Goal: Task Accomplishment & Management: Manage account settings

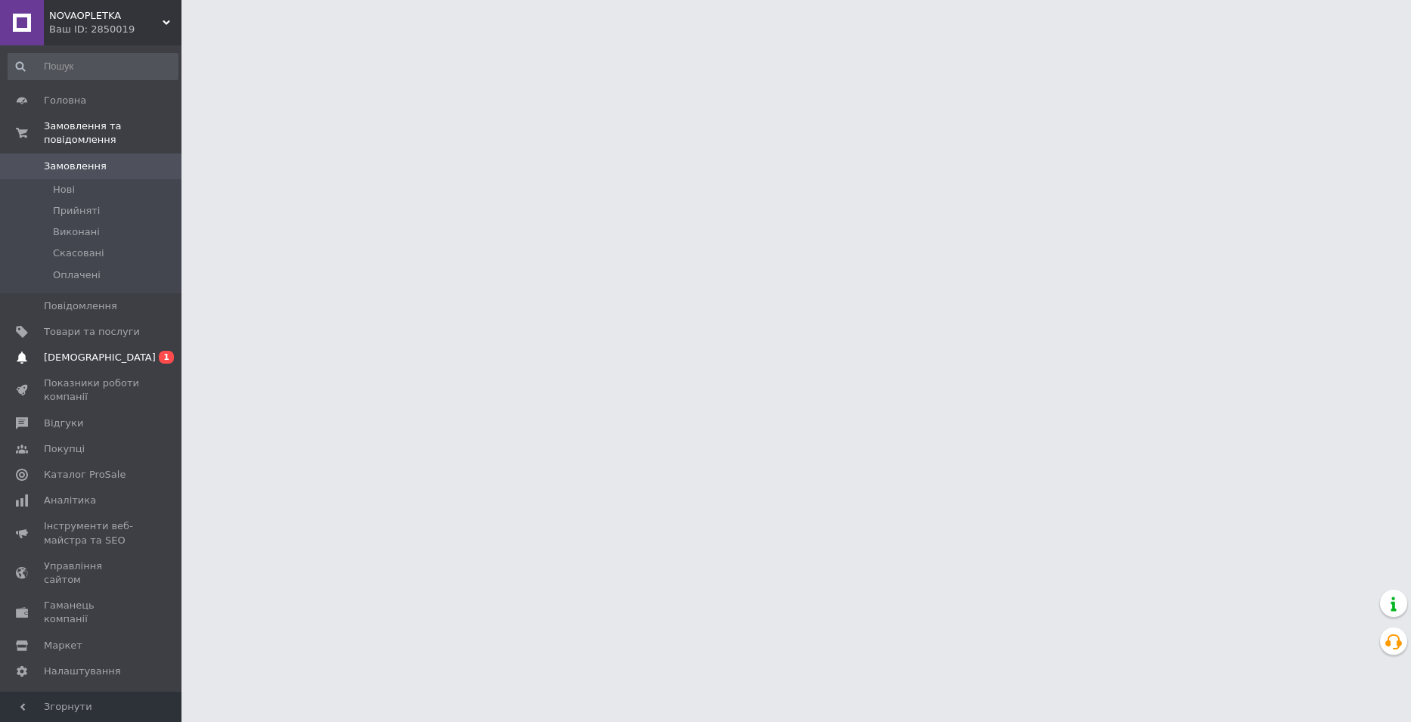
click at [113, 351] on span "[DEMOGRAPHIC_DATA]" at bounding box center [92, 358] width 96 height 14
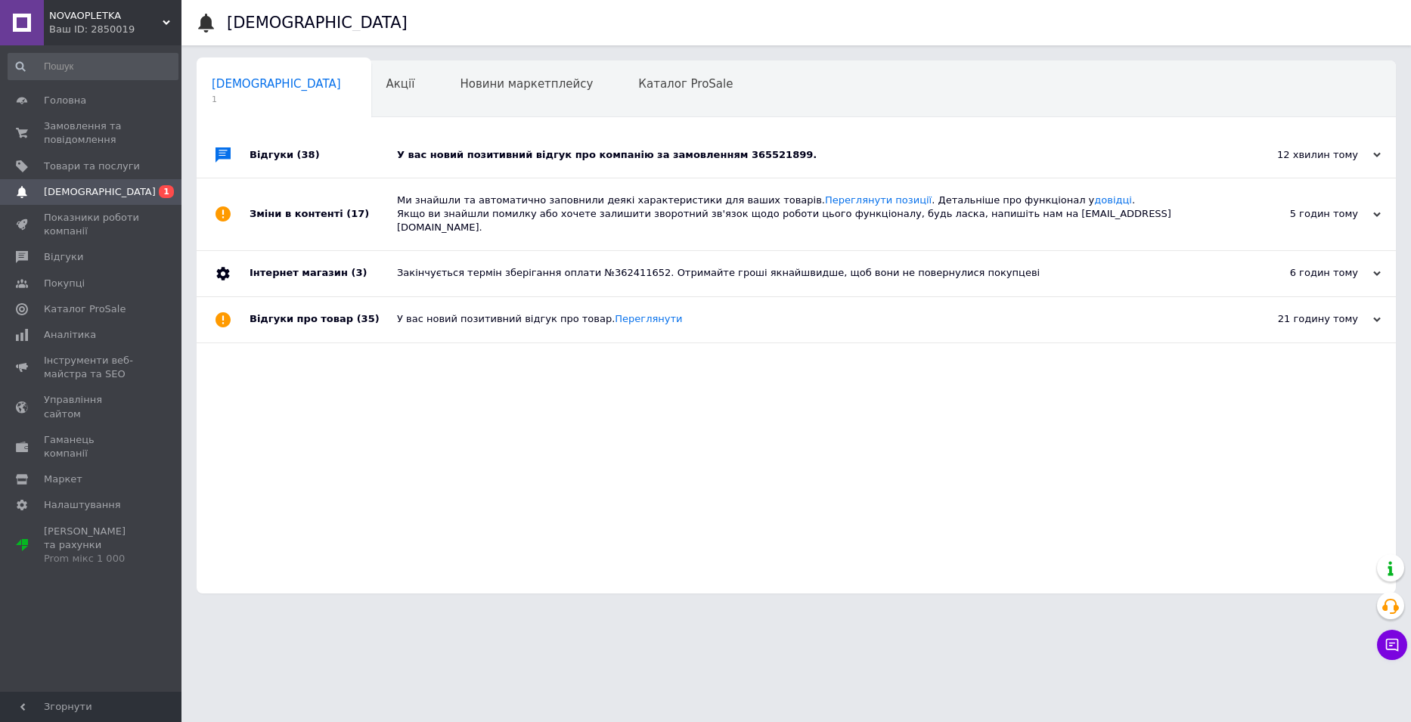
click at [753, 151] on div "У вас новий позитивний відгук про компанію за замовленням 365521899." at bounding box center [813, 155] width 832 height 14
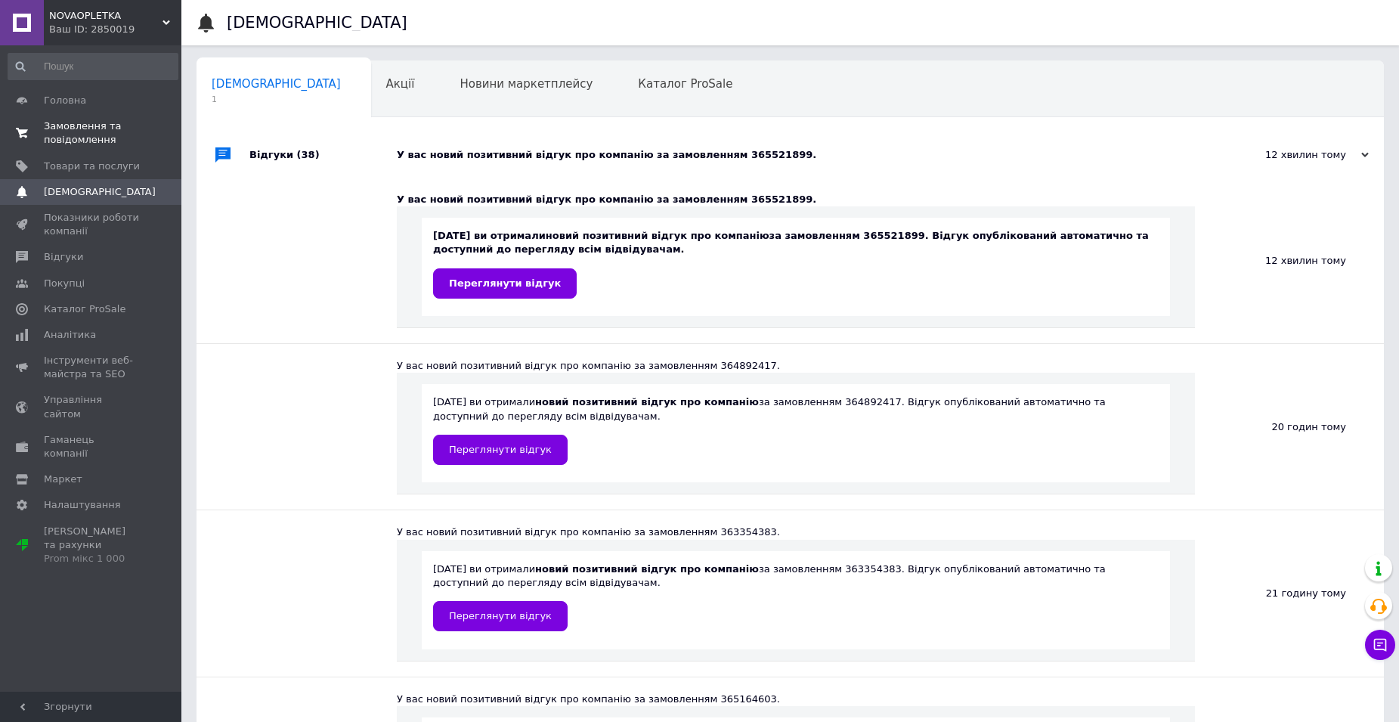
click at [60, 147] on link "Замовлення та повідомлення 0 0" at bounding box center [93, 132] width 186 height 39
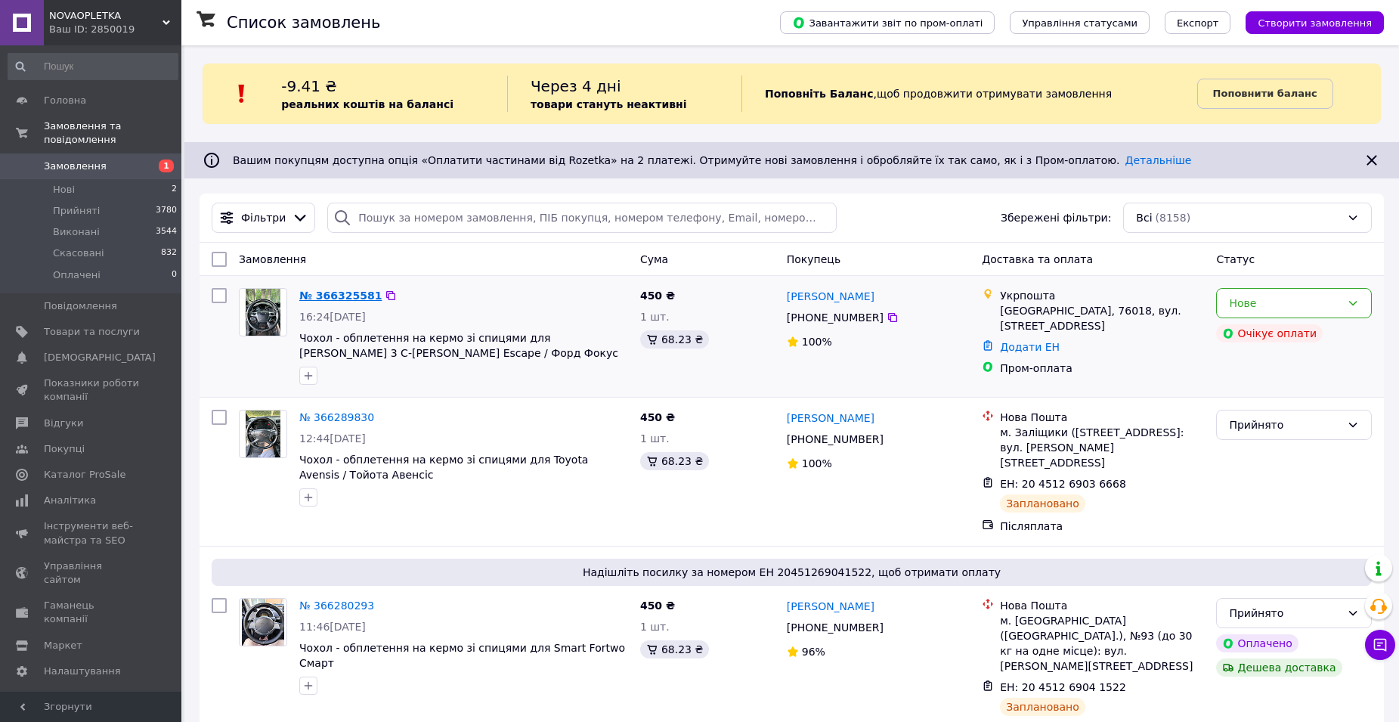
click at [339, 293] on link "№ 366325581" at bounding box center [340, 296] width 82 height 12
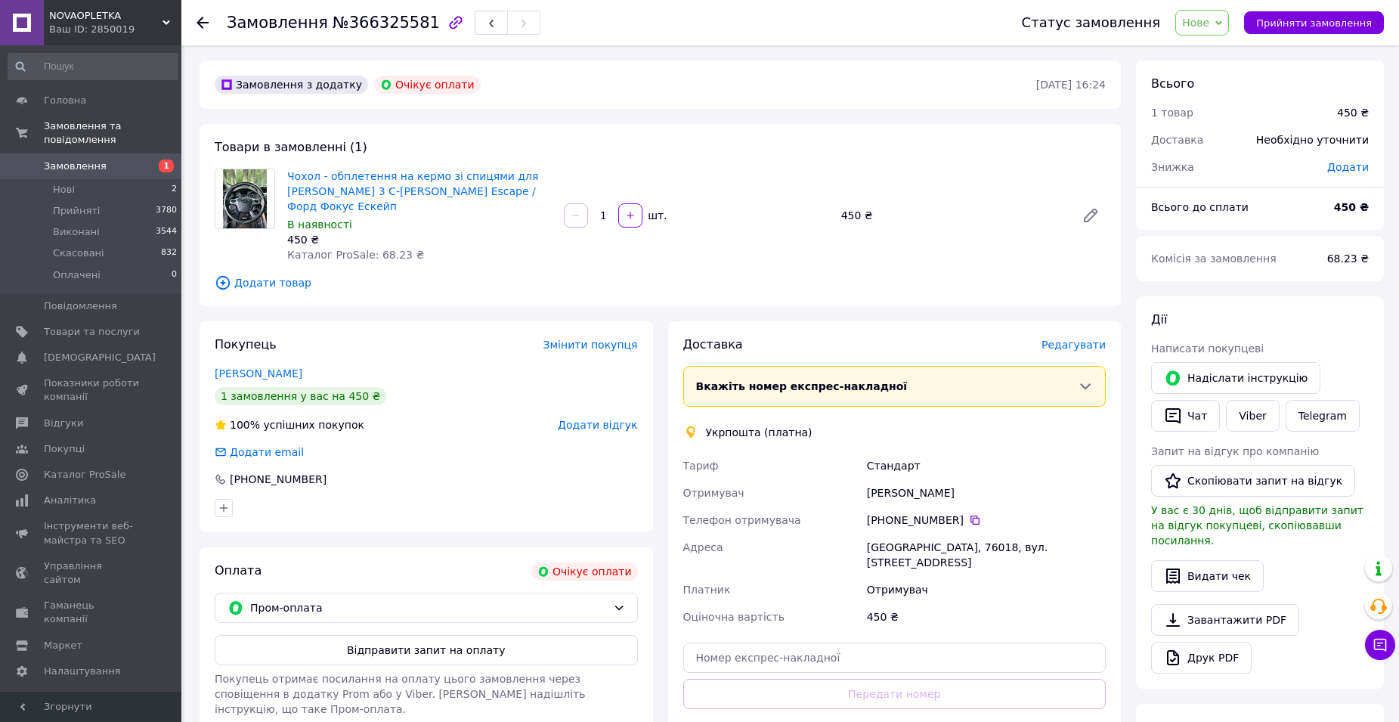
click at [73, 160] on span "Замовлення" at bounding box center [75, 167] width 63 height 14
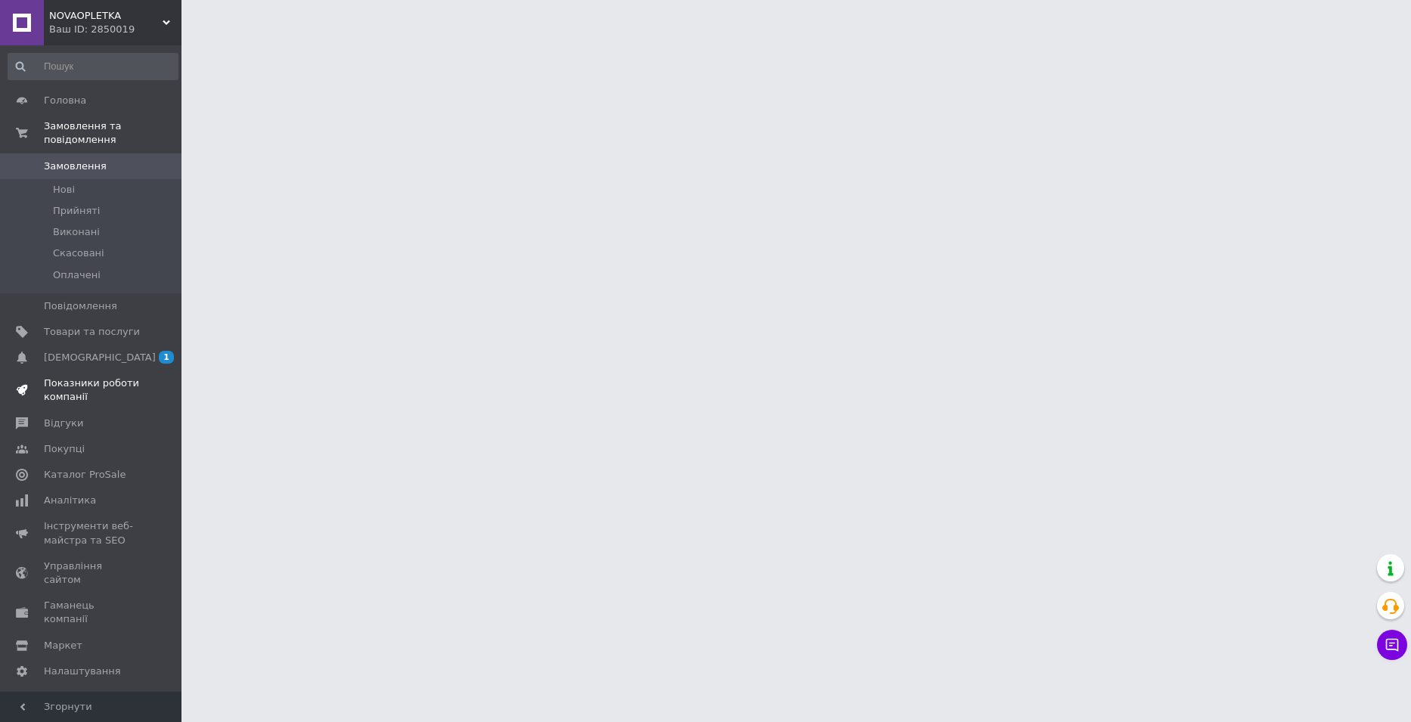
click at [51, 351] on span "[DEMOGRAPHIC_DATA]" at bounding box center [100, 358] width 112 height 14
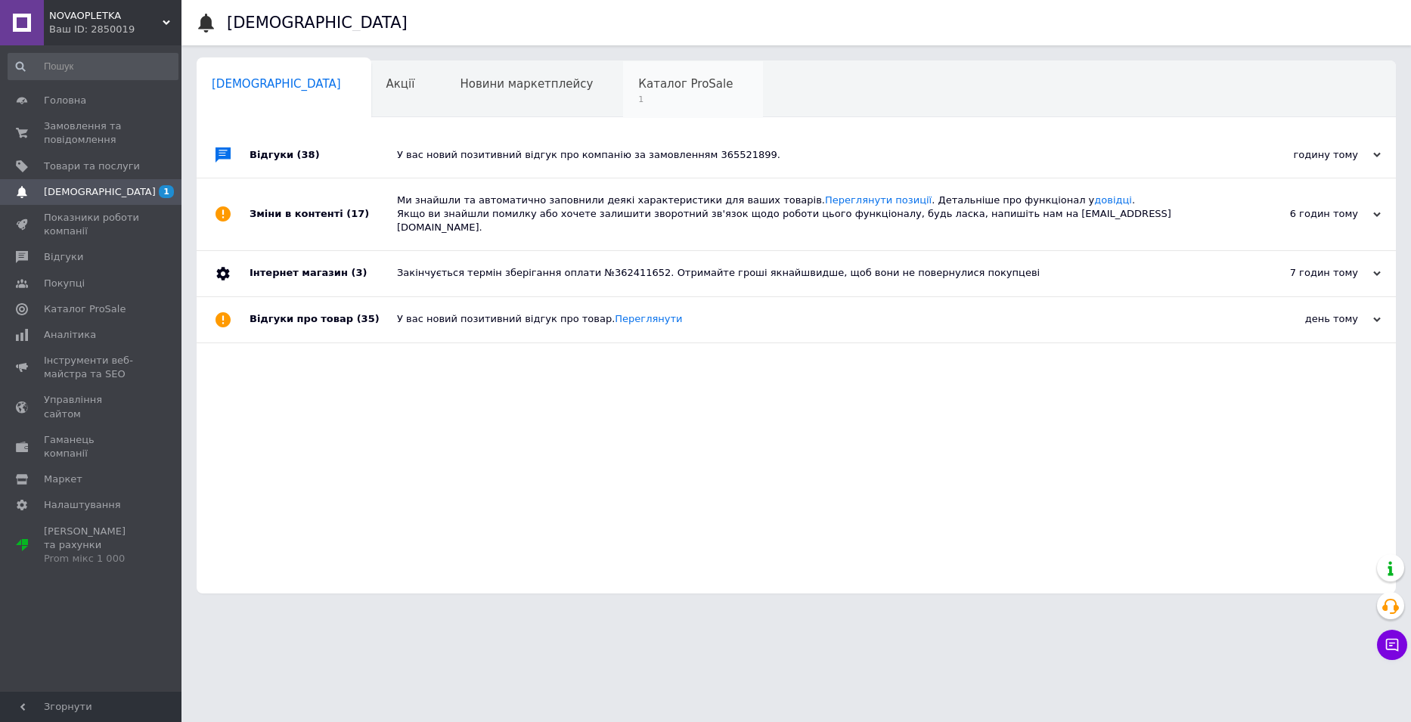
click at [638, 84] on span "Каталог ProSale" at bounding box center [685, 84] width 94 height 14
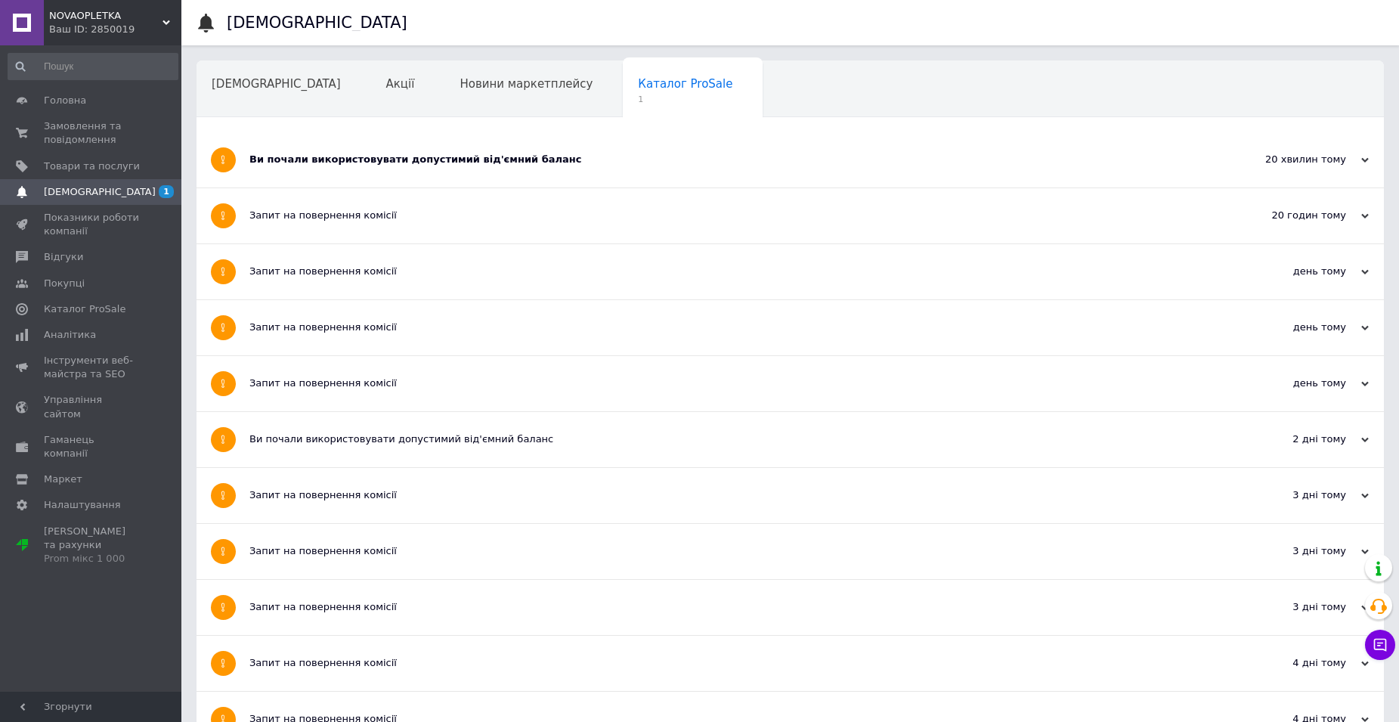
click at [526, 166] on div "Ви почали використовувати допустимий від'ємний баланс" at bounding box center [733, 160] width 968 height 14
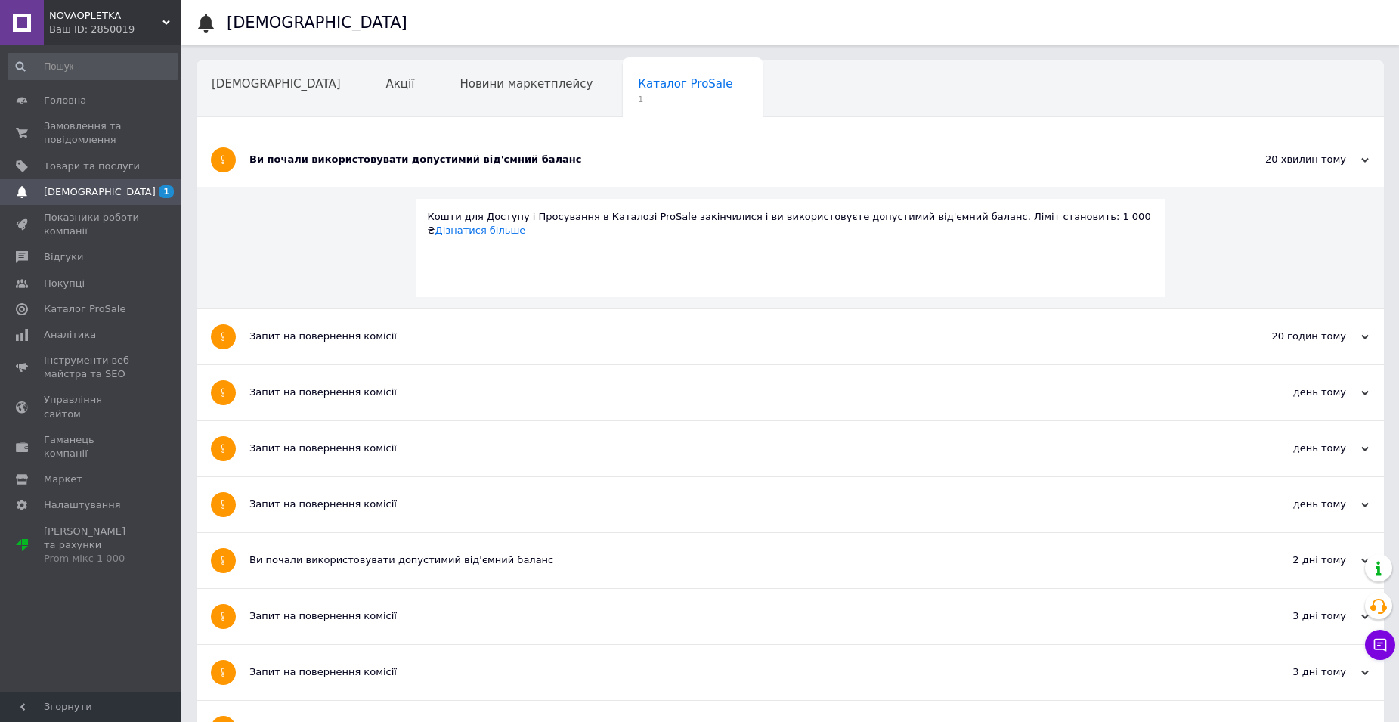
click at [522, 259] on div "Кошти для Доступу і Просування в Каталозі ProSale закінчилися і ви використовує…" at bounding box center [791, 248] width 748 height 98
click at [68, 135] on span "Замовлення та повідомлення" at bounding box center [92, 132] width 96 height 27
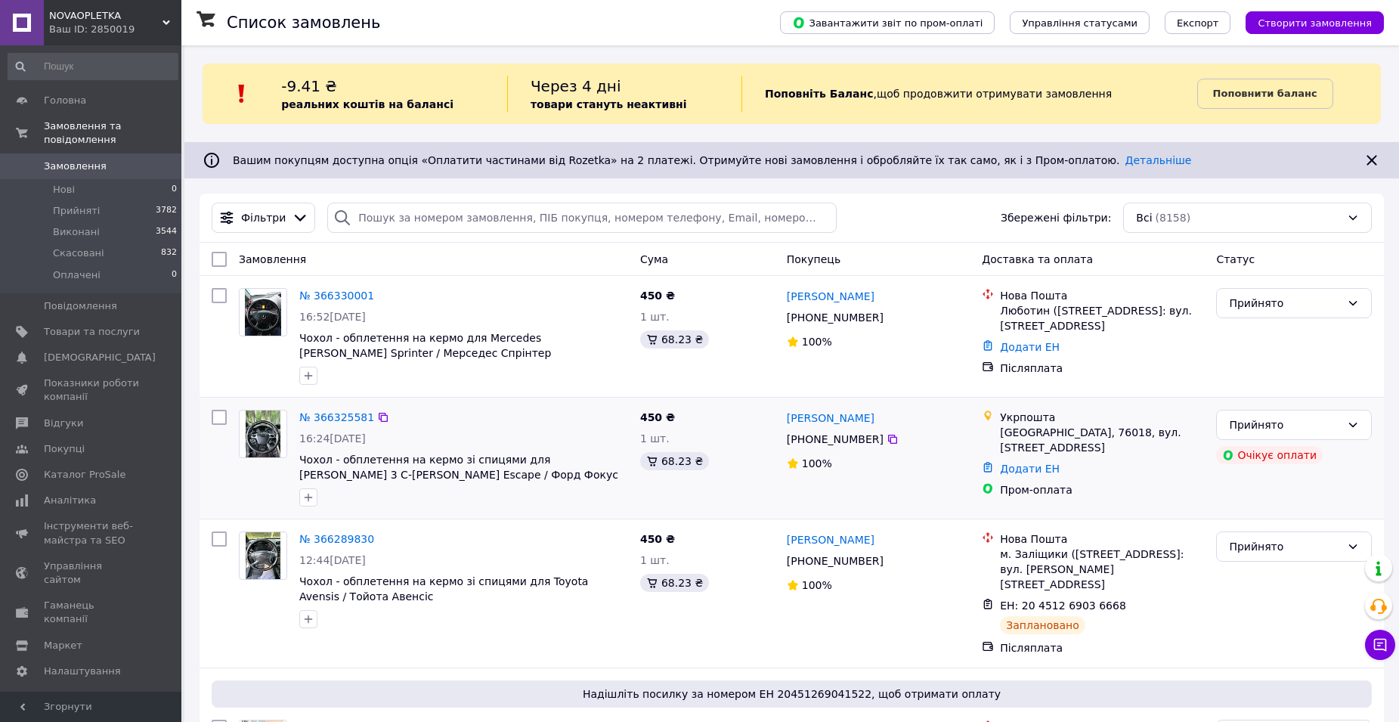
click at [336, 407] on div "№ 366325581 16:24, 12.10.2025 Чохол - обплетення на кермо зі спицями для Ford F…" at bounding box center [463, 458] width 341 height 109
click at [335, 419] on link "№ 366325581" at bounding box center [336, 417] width 75 height 12
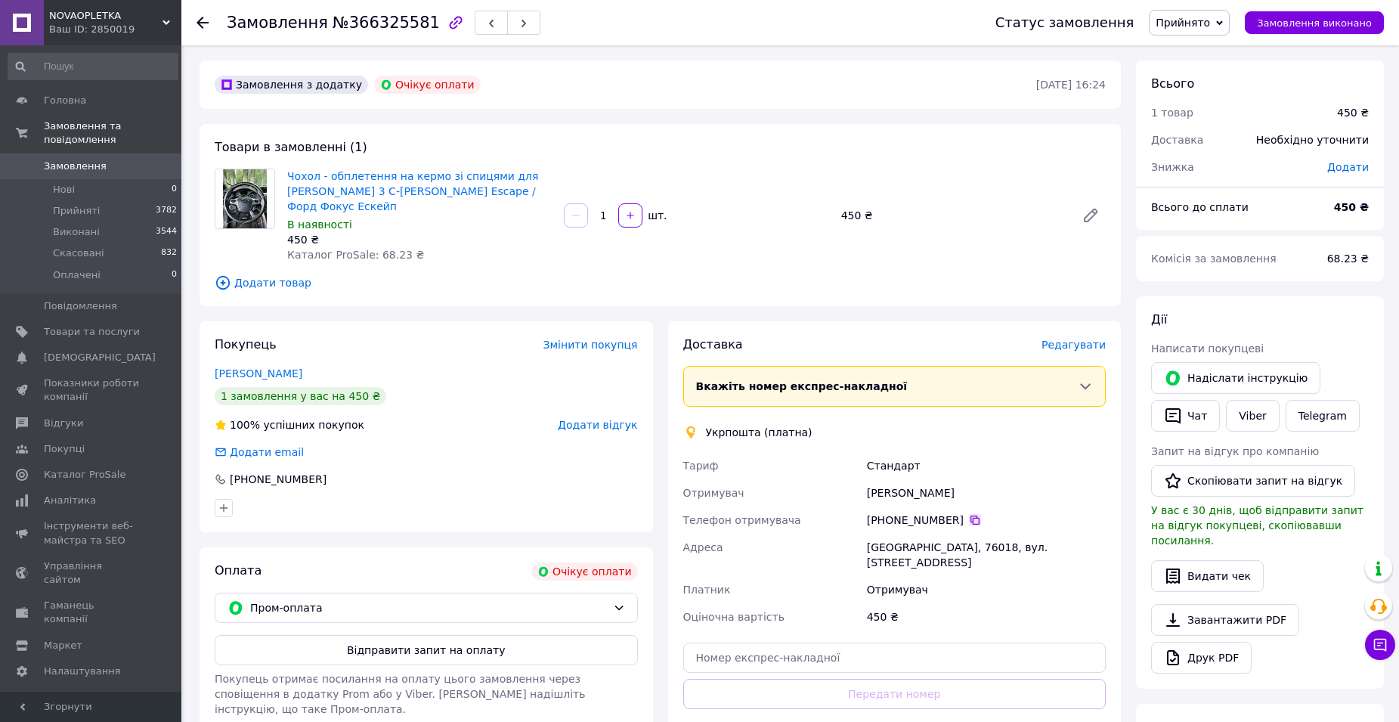
click at [969, 514] on icon at bounding box center [975, 520] width 12 height 12
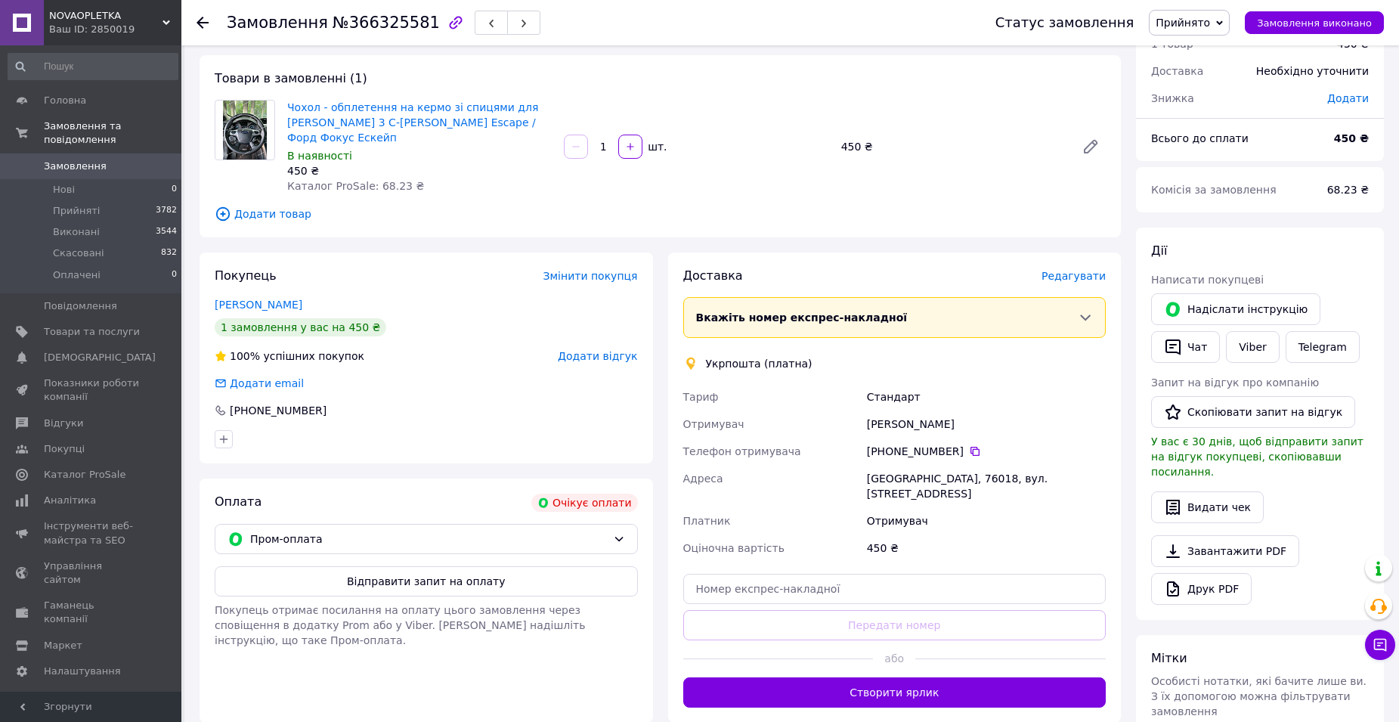
scroll to position [151, 0]
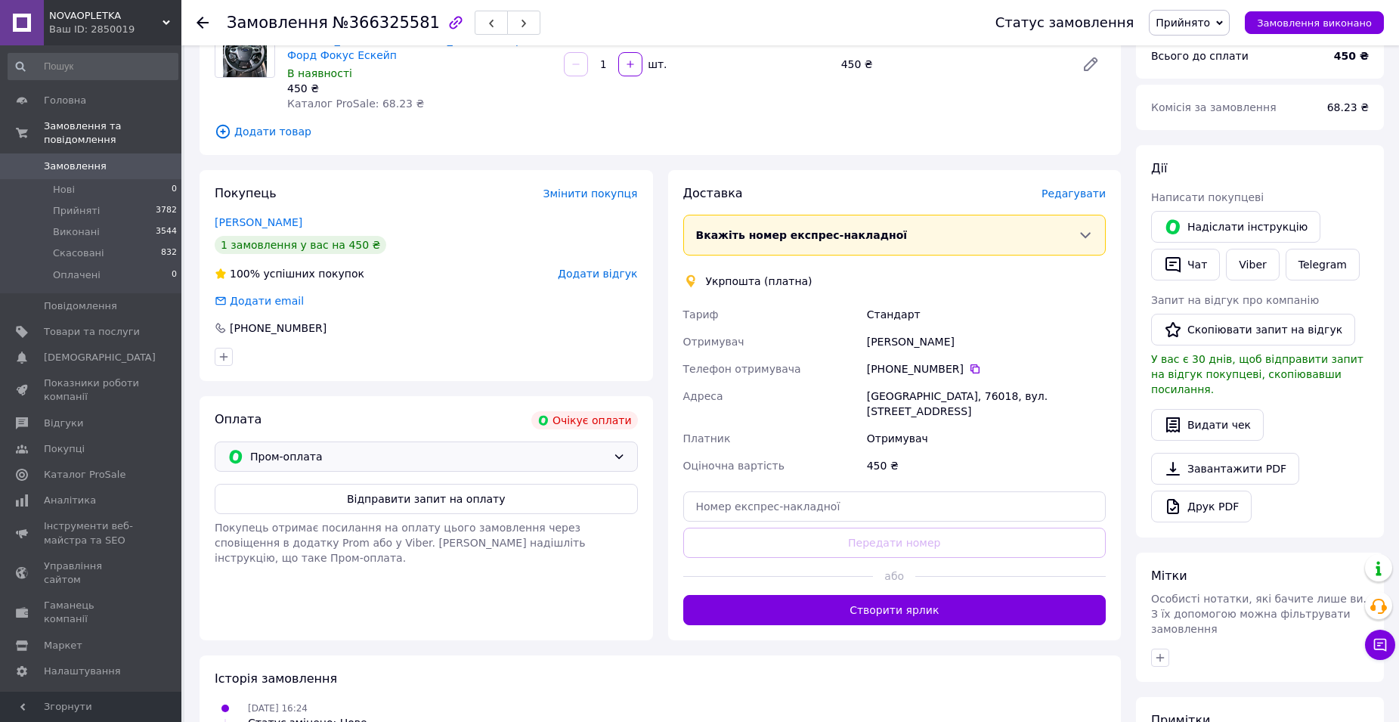
click at [570, 448] on span "Пром-оплата" at bounding box center [428, 456] width 357 height 17
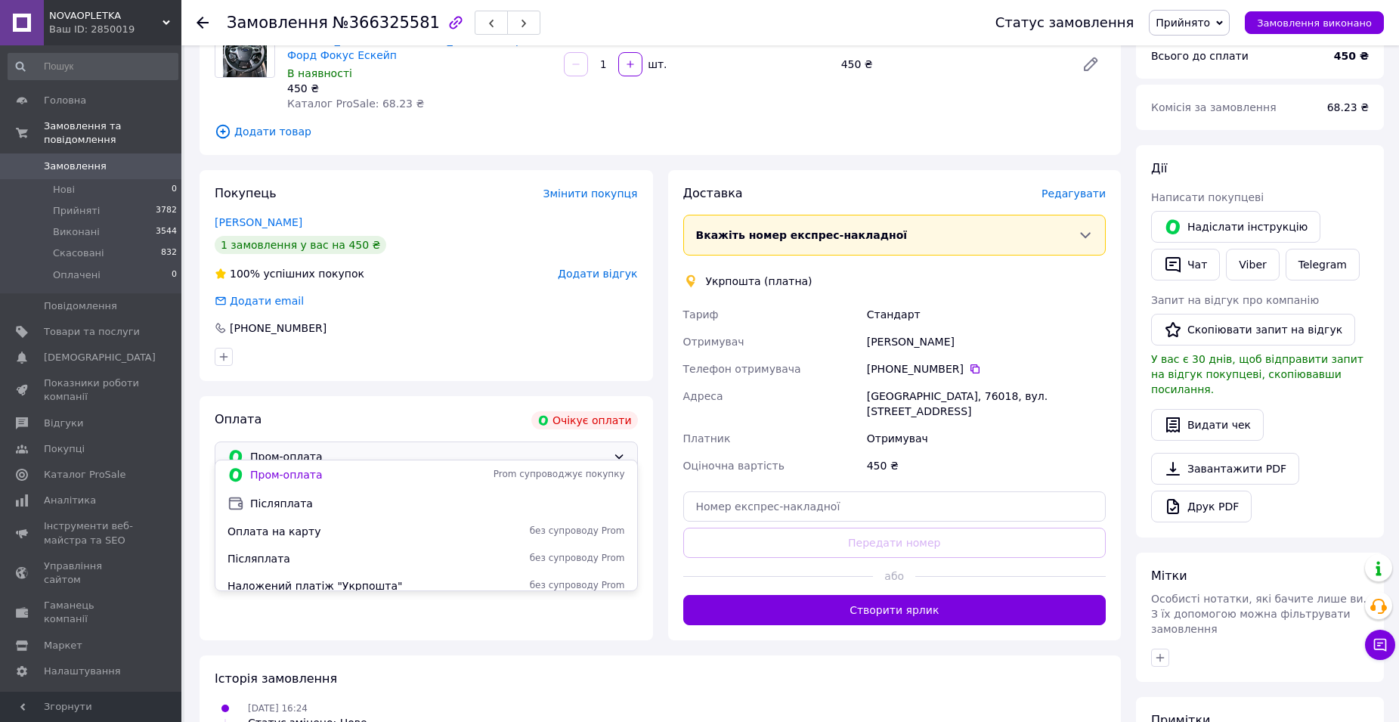
click at [359, 529] on span "Оплата на карту" at bounding box center [346, 531] width 236 height 15
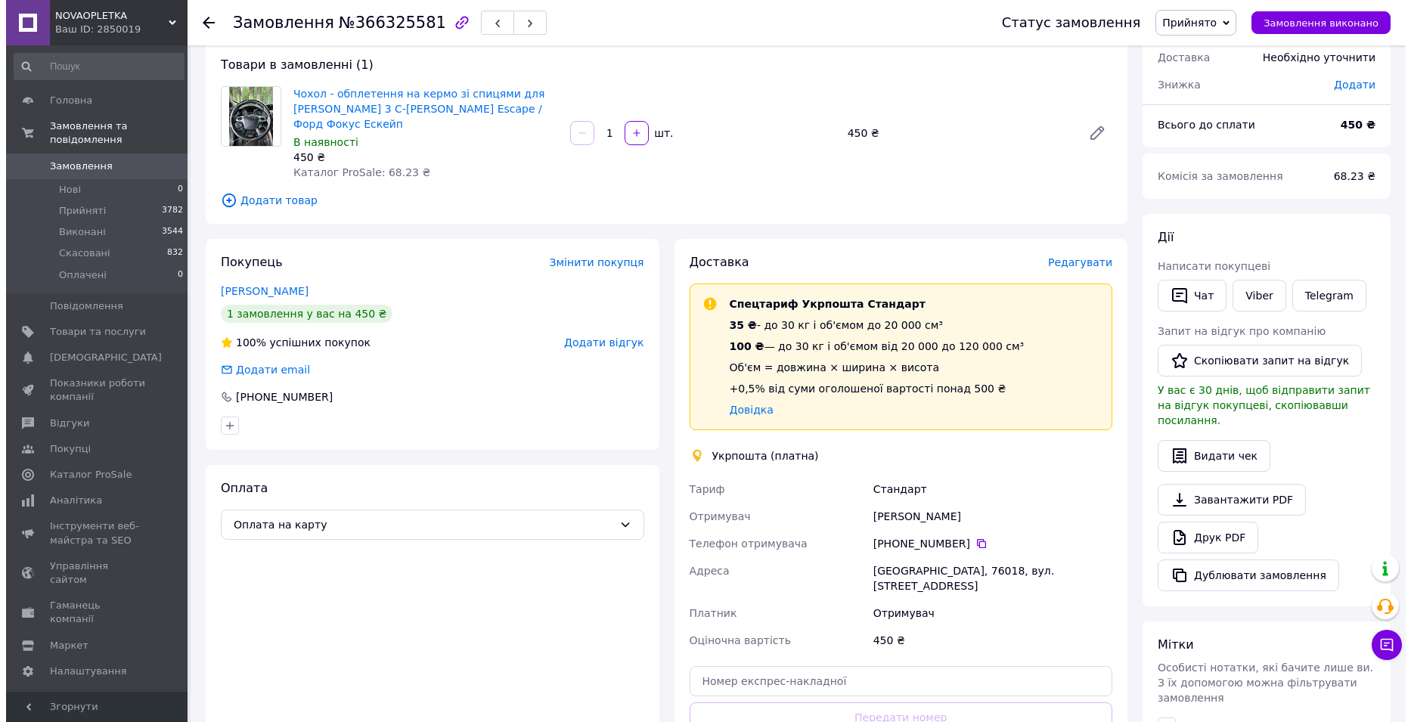
scroll to position [76, 0]
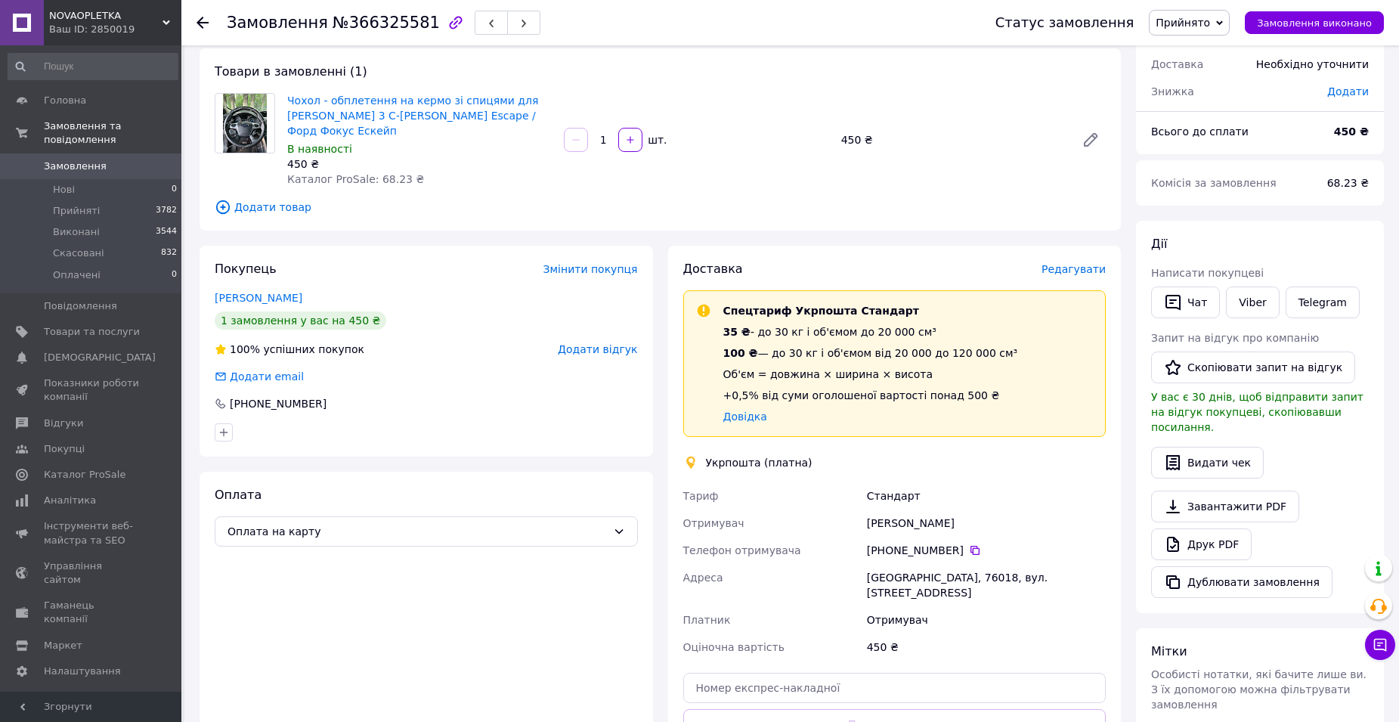
click at [1070, 263] on span "Редагувати" at bounding box center [1074, 269] width 64 height 12
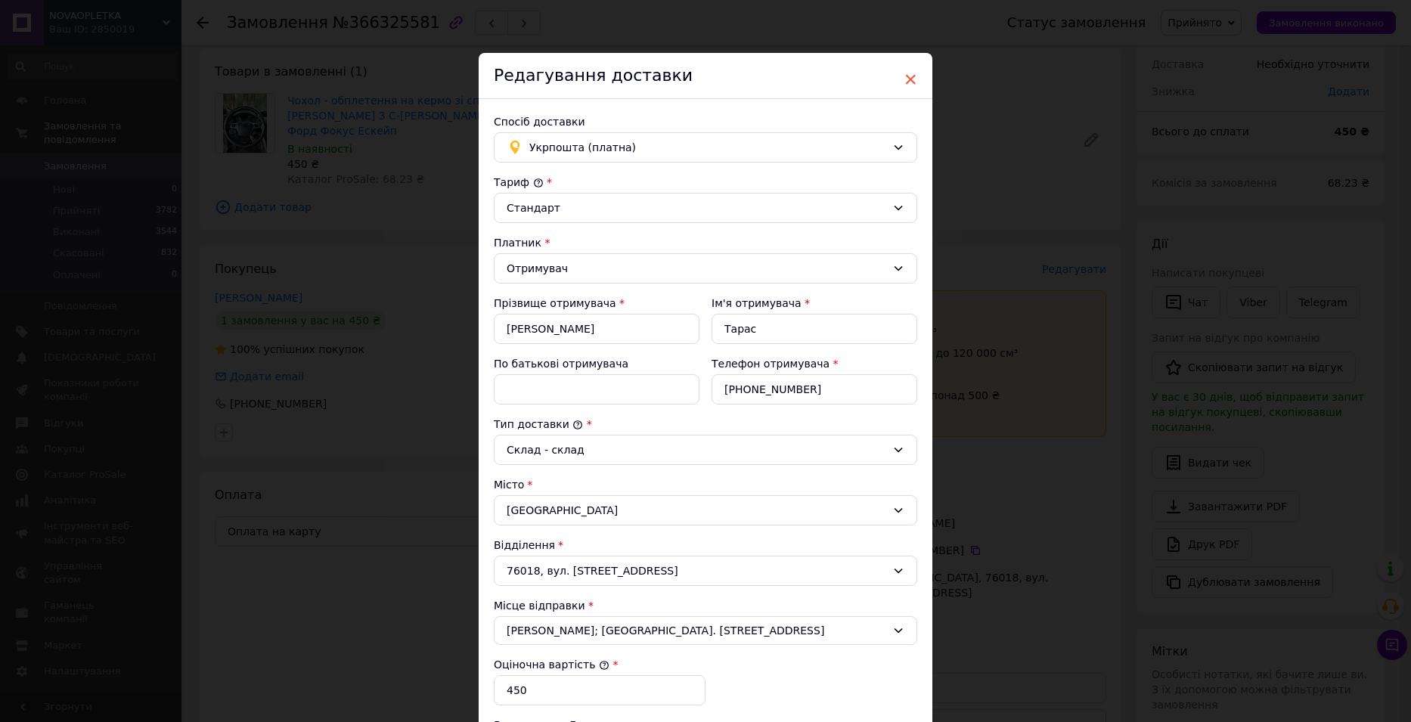
click at [912, 77] on span "×" at bounding box center [910, 80] width 14 height 26
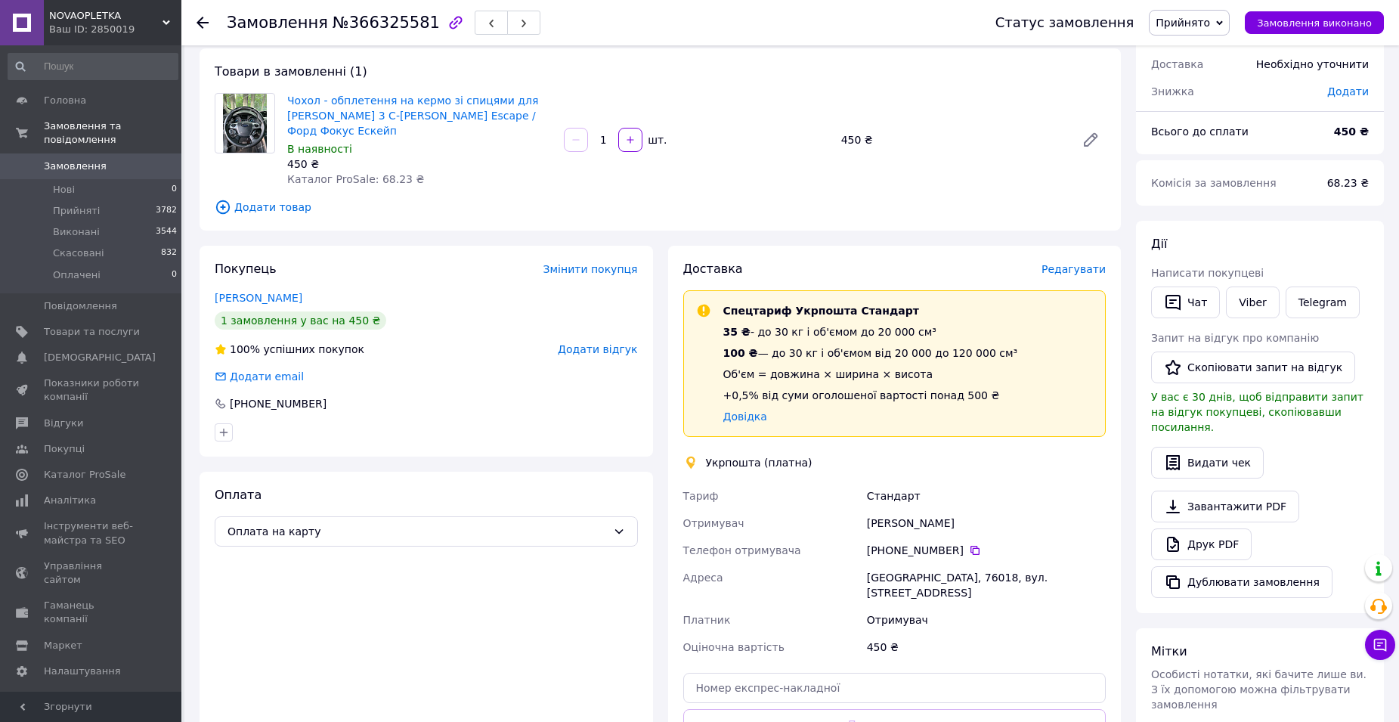
click at [1087, 263] on span "Редагувати" at bounding box center [1074, 269] width 64 height 12
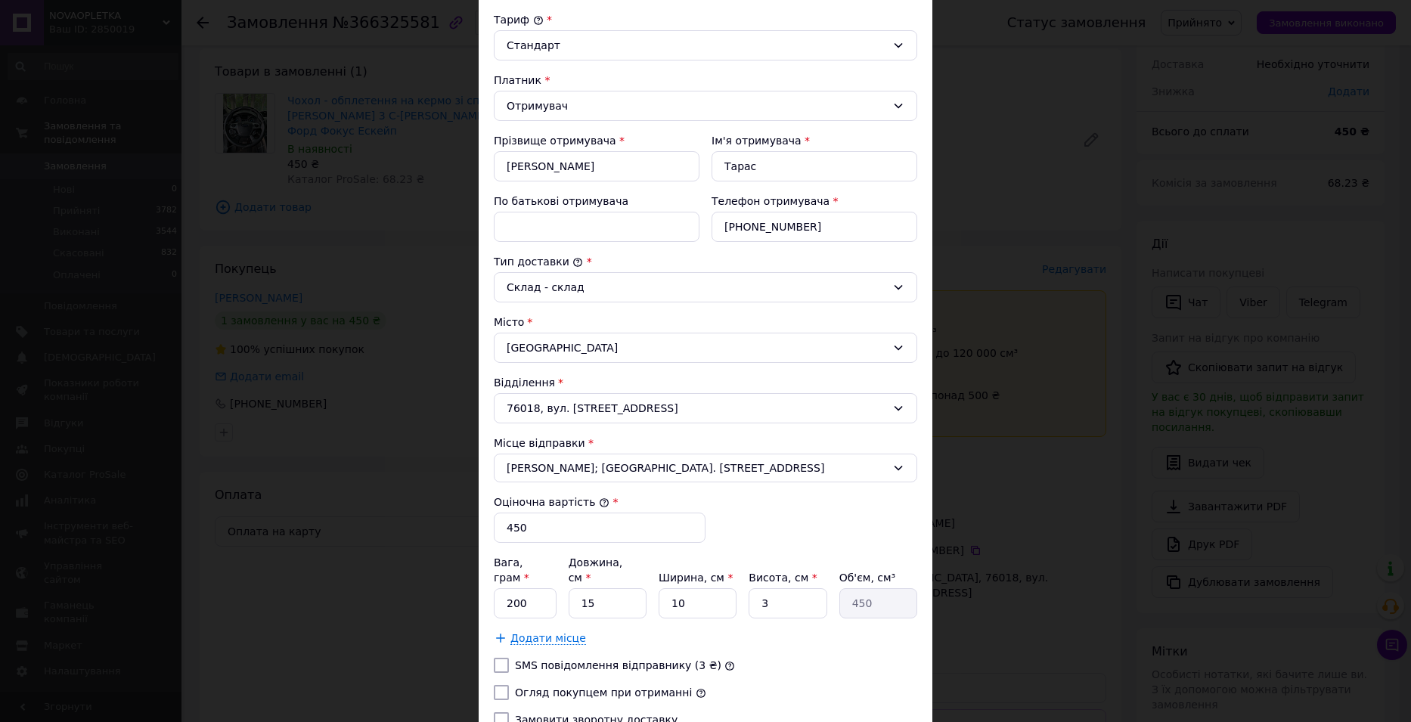
scroll to position [278, 0]
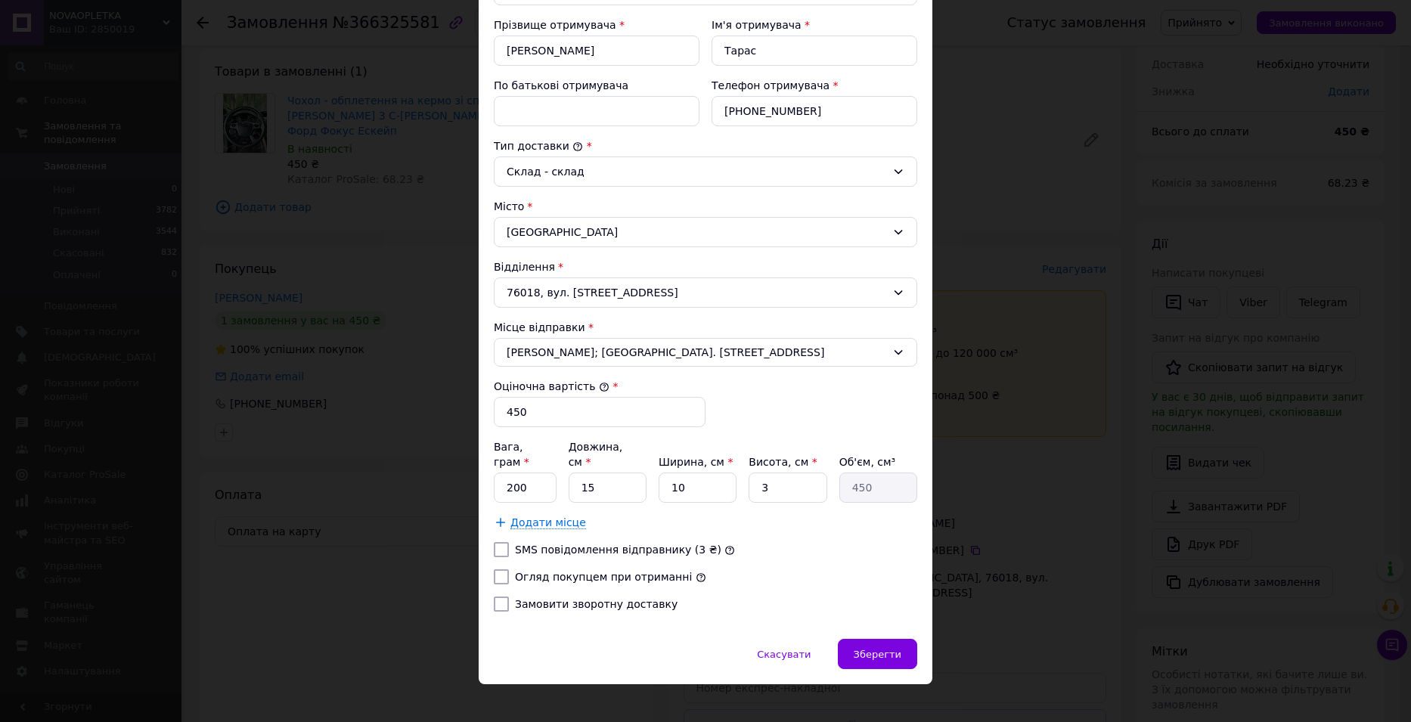
click at [582, 573] on div "Тариф * Стандарт Платник * Отримувач Прізвище отримувача * Николюк Ім'я отримув…" at bounding box center [705, 259] width 423 height 727
click at [578, 569] on div "Тариф * Стандарт Платник * Отримувач Прізвище отримувача * Николюк Ім'я отримув…" at bounding box center [705, 259] width 423 height 727
click at [556, 571] on label "Огляд покупцем при отриманні" at bounding box center [603, 577] width 177 height 12
click at [509, 569] on input "Огляд покупцем при отриманні" at bounding box center [501, 576] width 15 height 15
checkbox input "true"
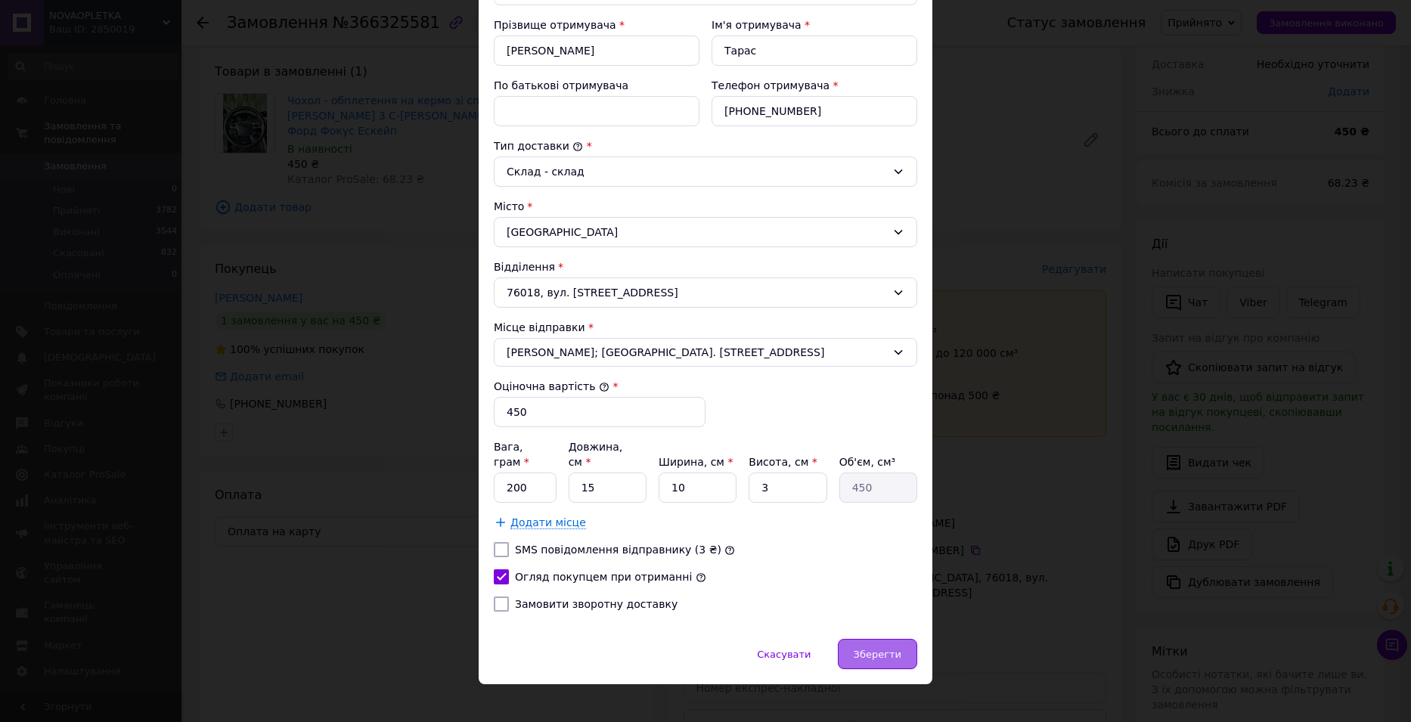
click at [873, 649] on span "Зберегти" at bounding box center [877, 654] width 48 height 11
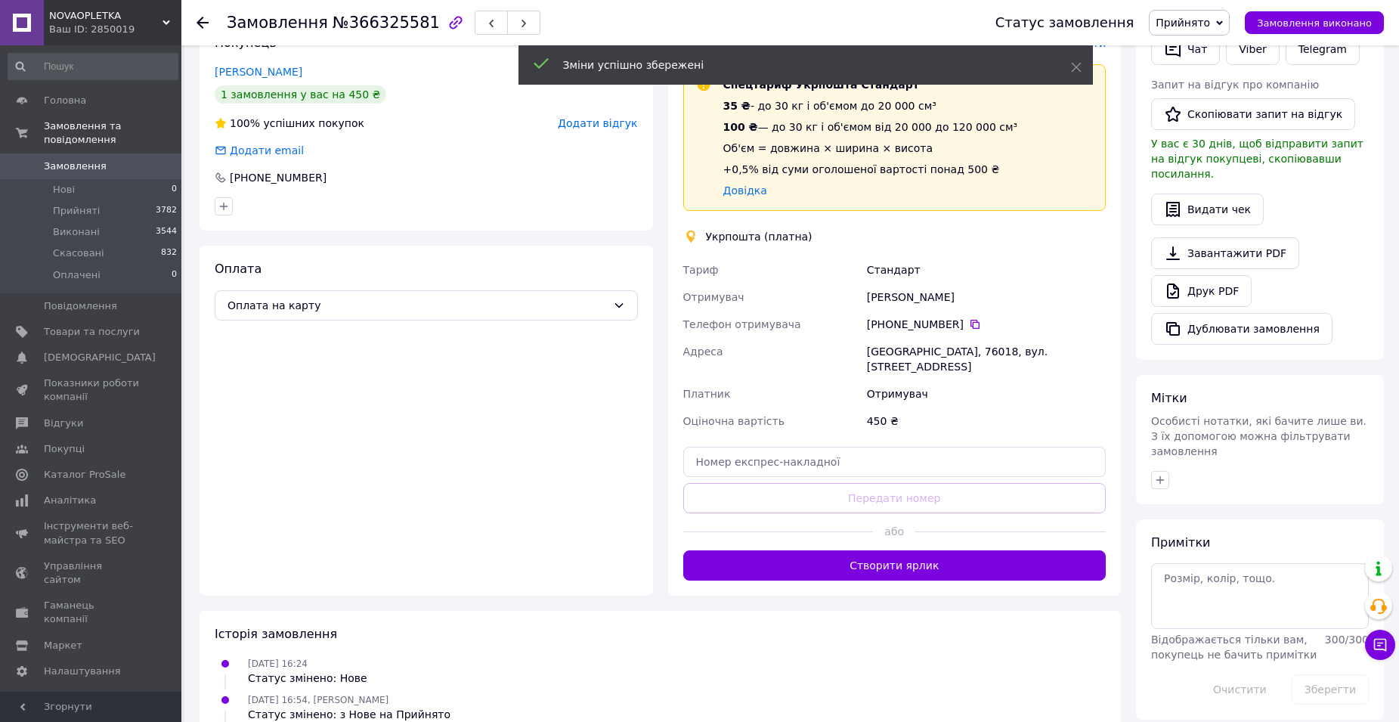
scroll to position [302, 0]
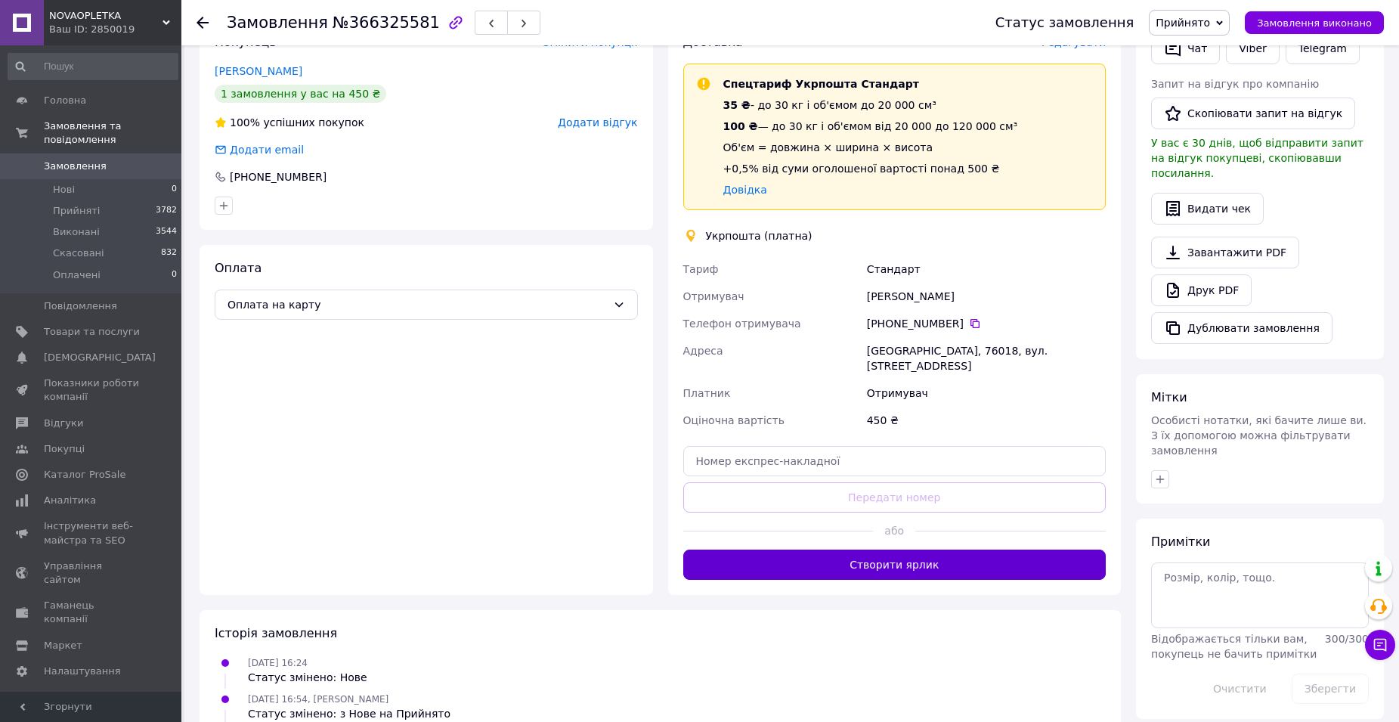
click at [927, 556] on button "Створити ярлик" at bounding box center [894, 565] width 423 height 30
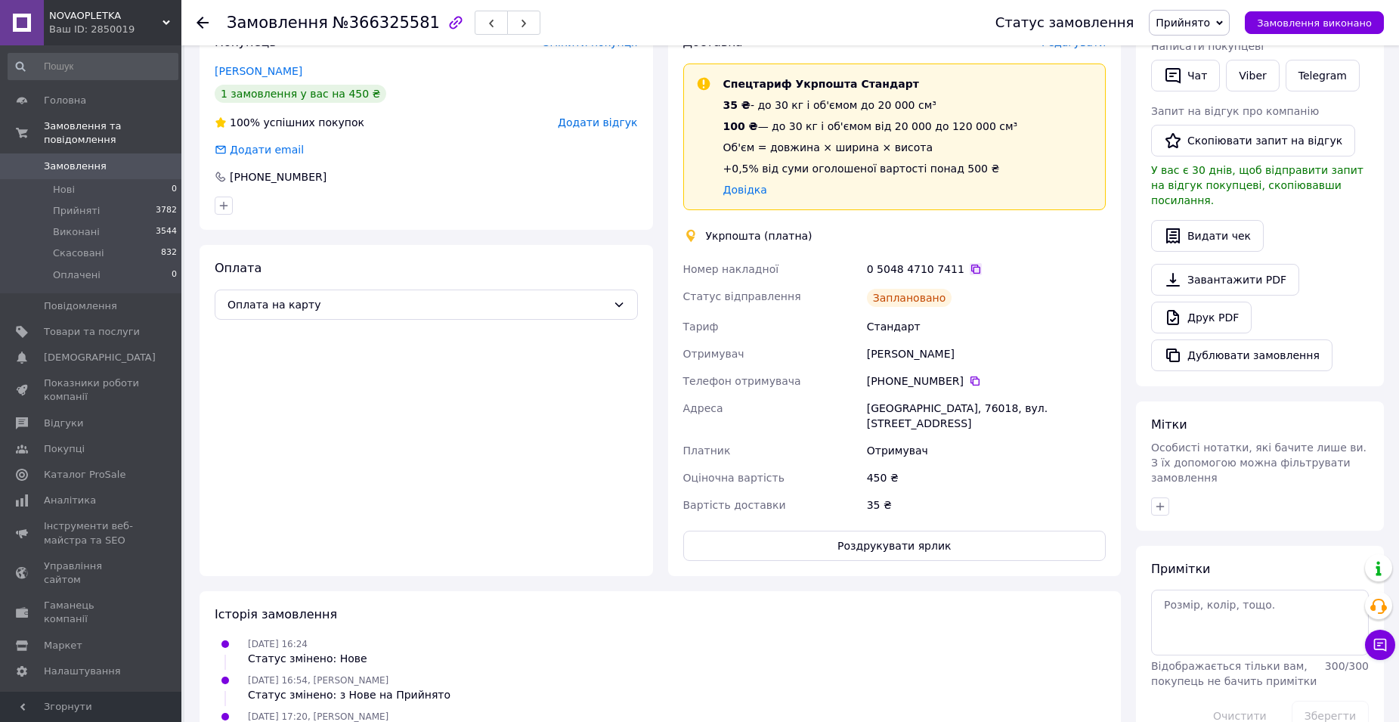
click at [970, 263] on icon at bounding box center [976, 269] width 12 height 12
click at [76, 160] on span "Замовлення" at bounding box center [75, 167] width 63 height 14
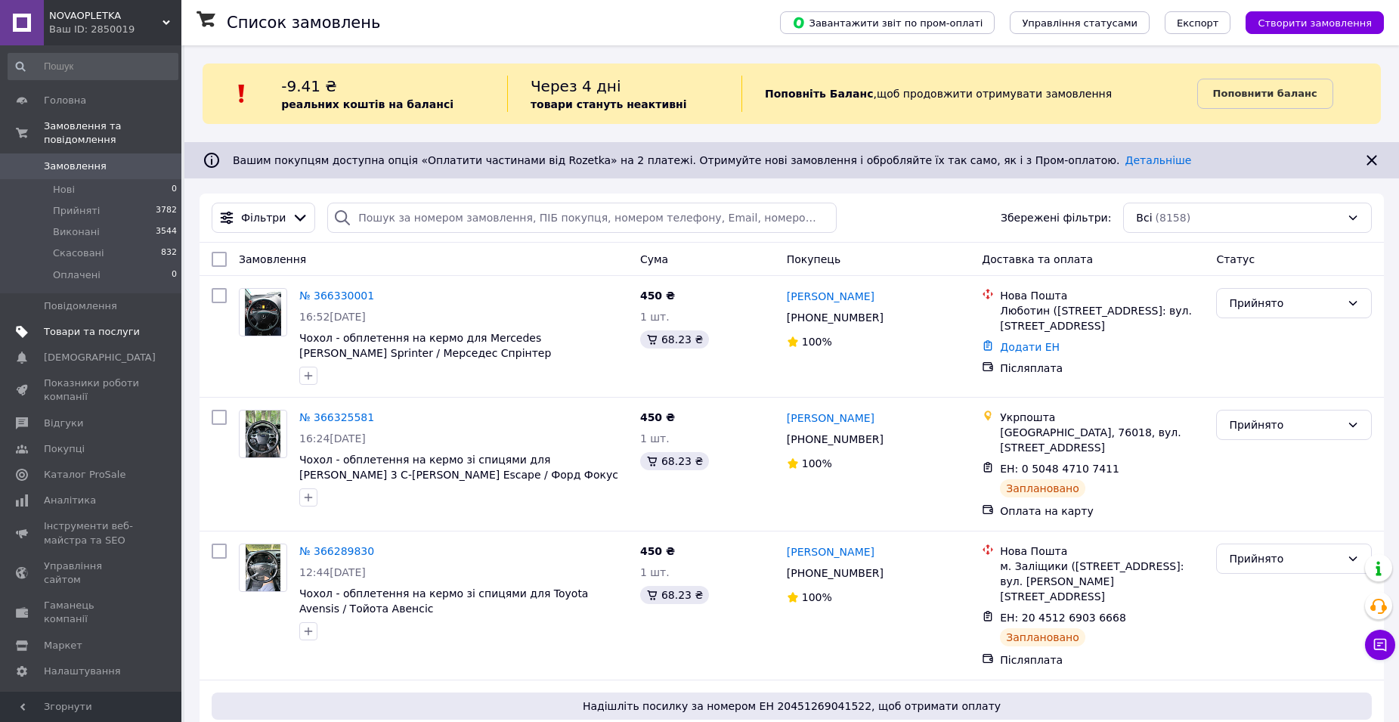
click at [80, 325] on span "Товари та послуги" at bounding box center [92, 332] width 96 height 14
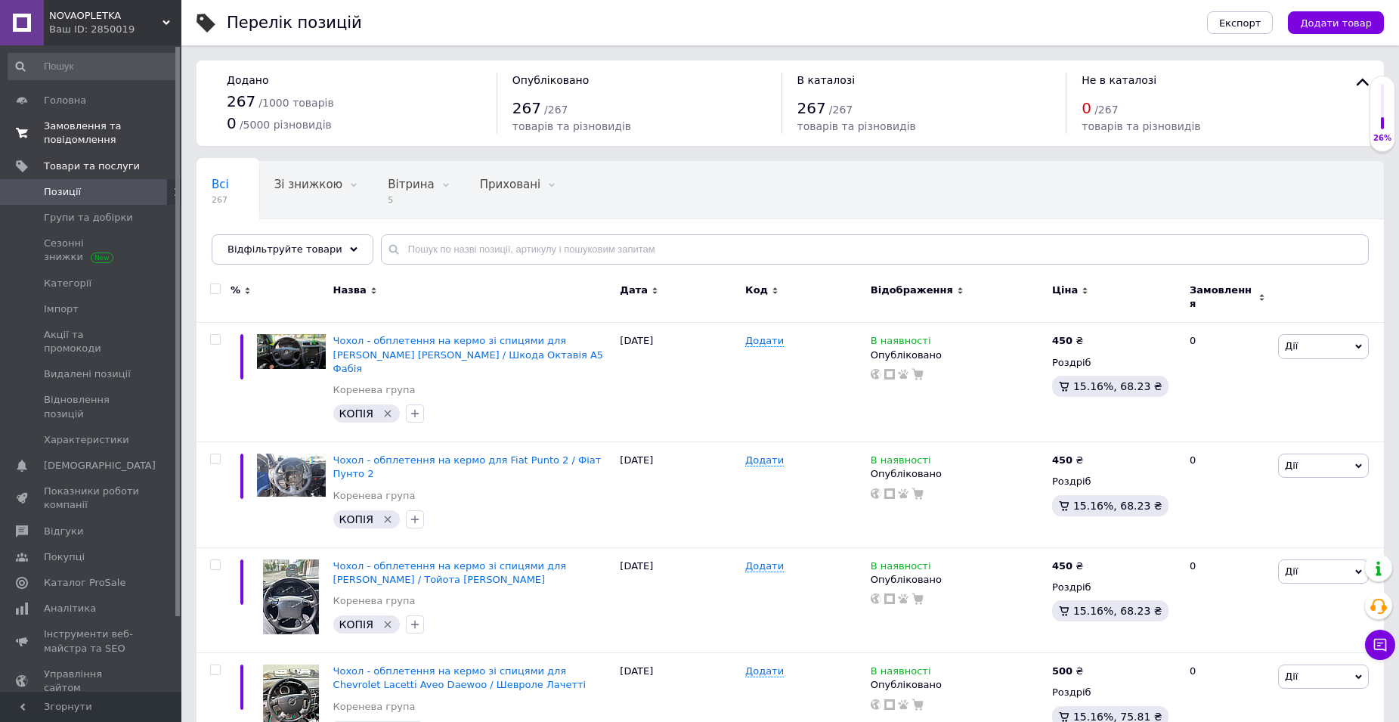
click at [54, 136] on span "Замовлення та повідомлення" at bounding box center [92, 132] width 96 height 27
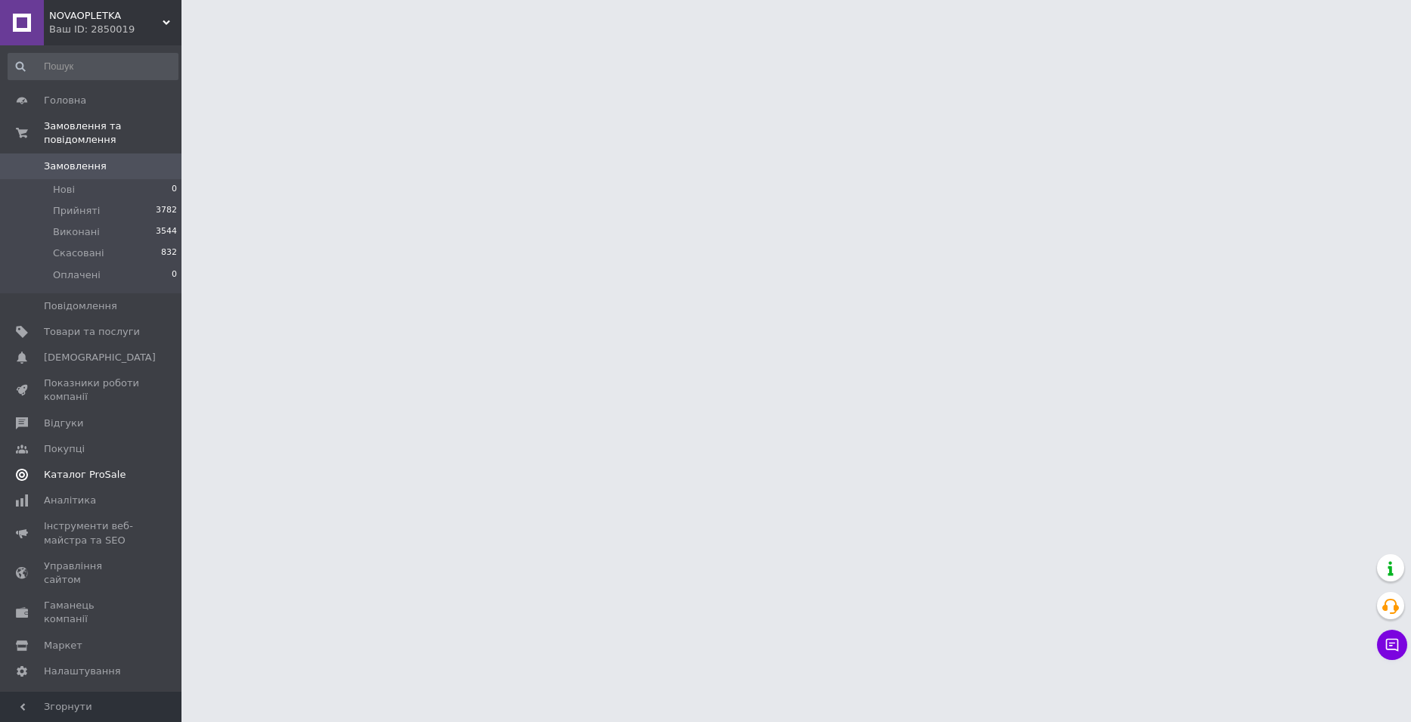
click at [91, 468] on span "Каталог ProSale" at bounding box center [85, 475] width 82 height 14
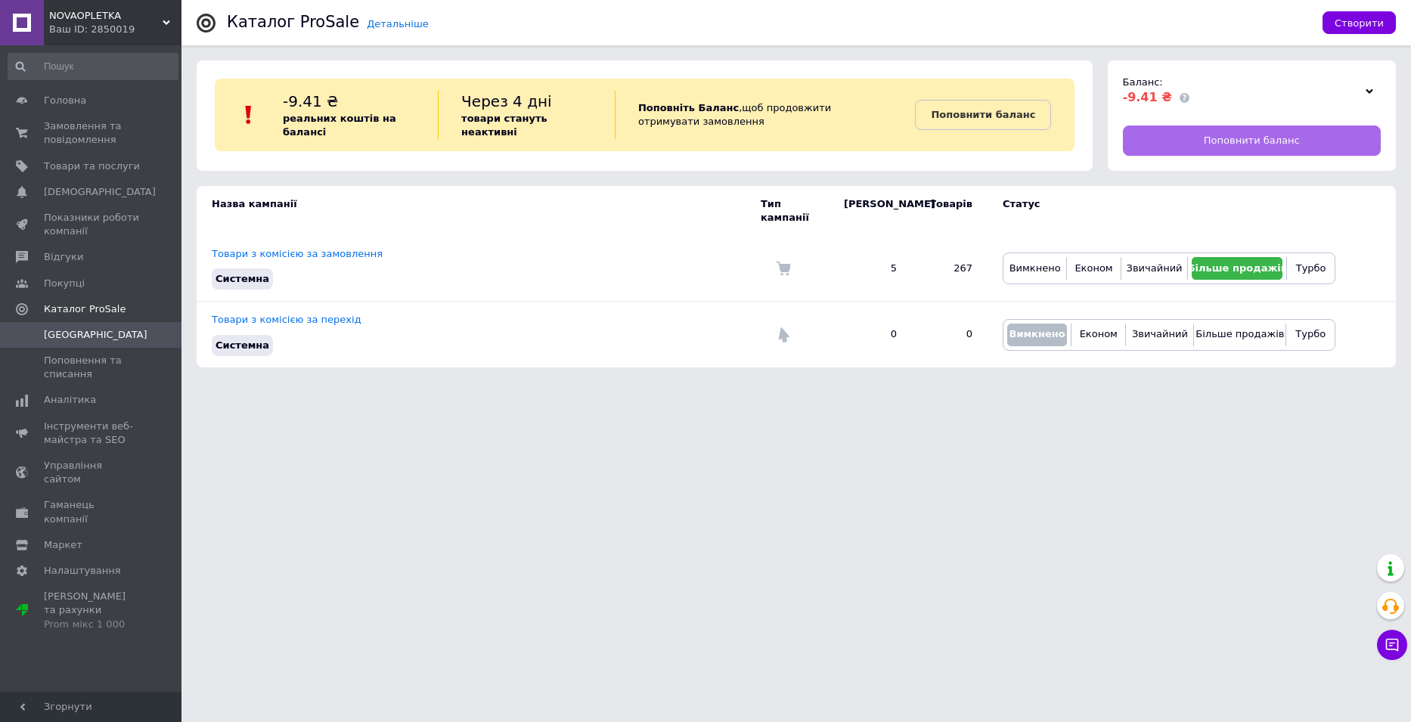
click at [1272, 138] on span "Поповнити баланс" at bounding box center [1252, 141] width 96 height 14
click at [73, 128] on span "Замовлення та повідомлення" at bounding box center [92, 132] width 96 height 27
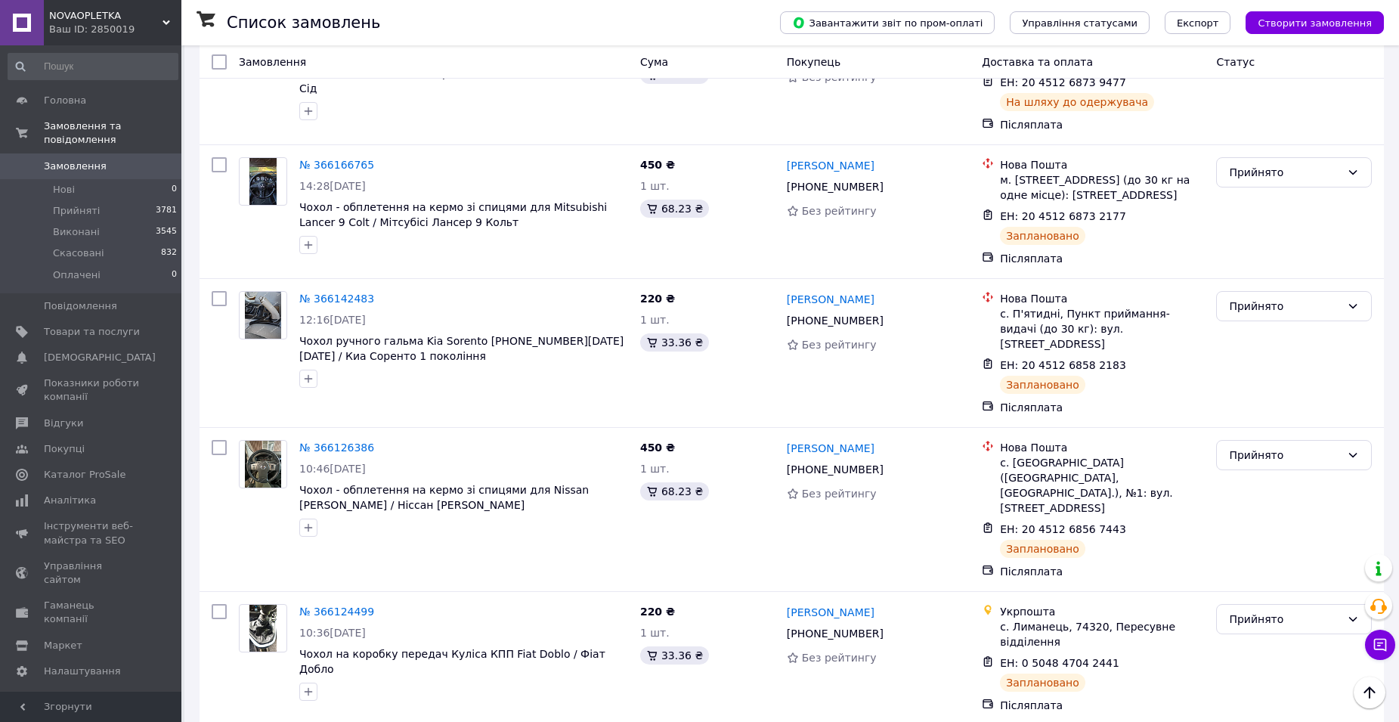
scroll to position [2416, 0]
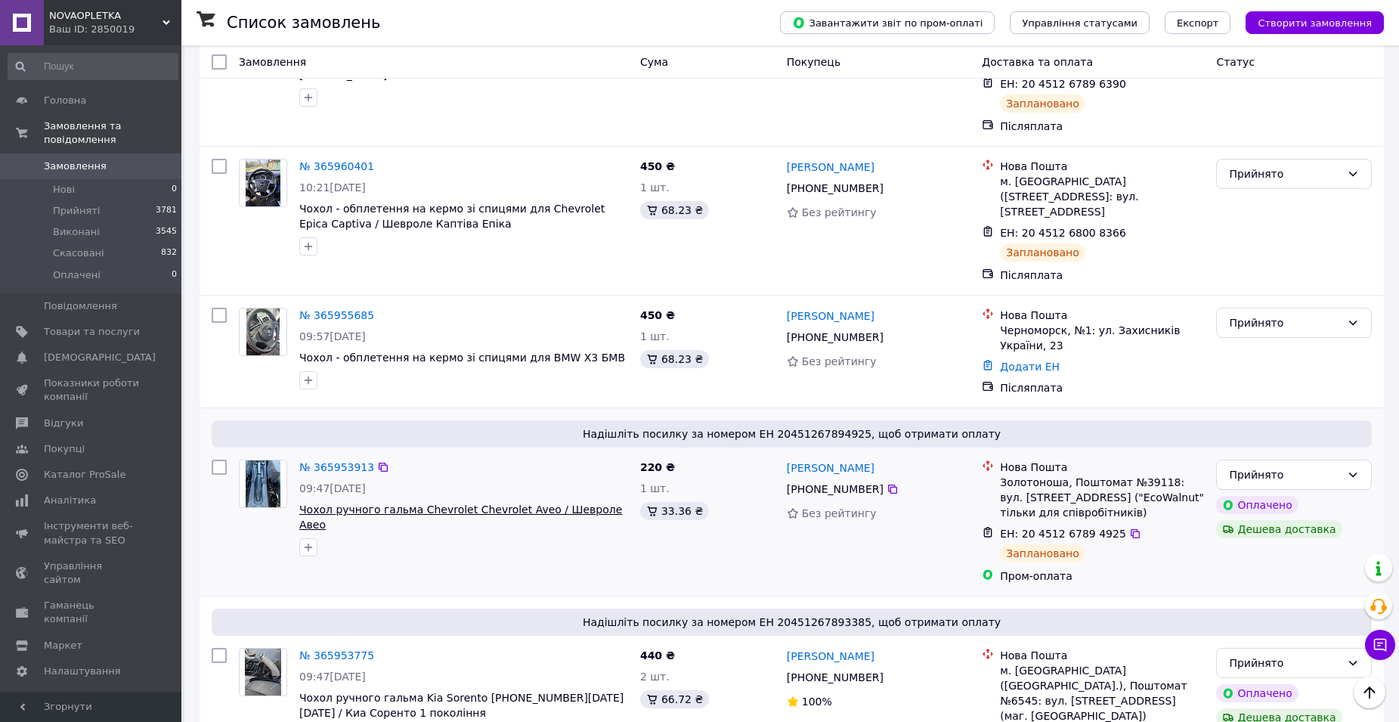
scroll to position [2514, 0]
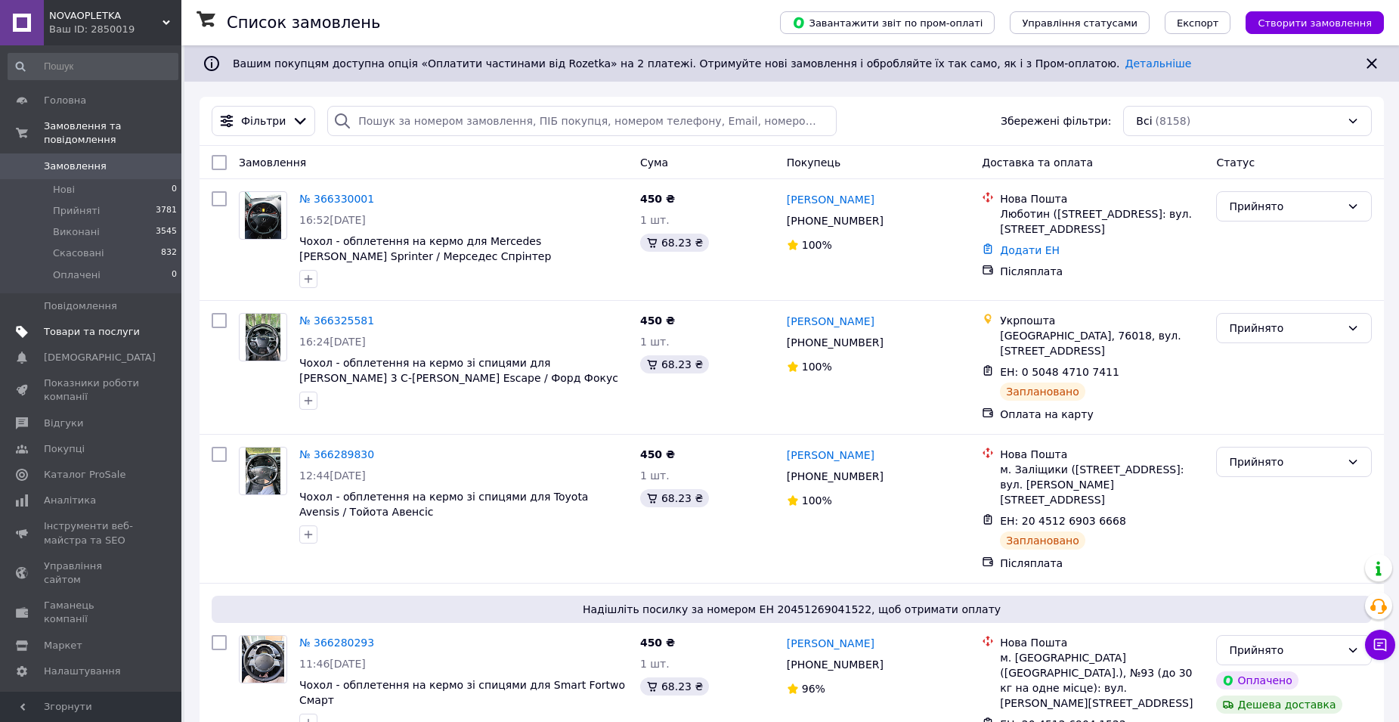
click at [95, 325] on span "Товари та послуги" at bounding box center [92, 332] width 96 height 14
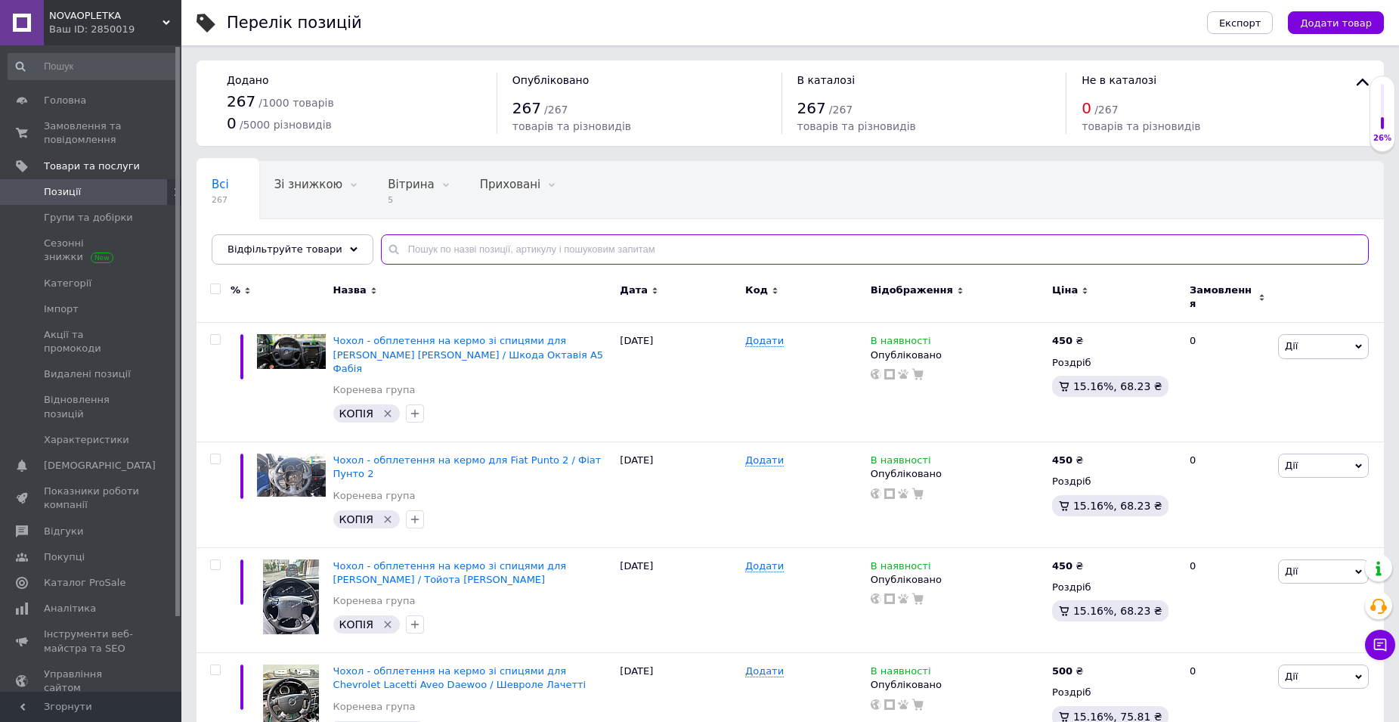
click at [451, 252] on input "text" at bounding box center [875, 249] width 988 height 30
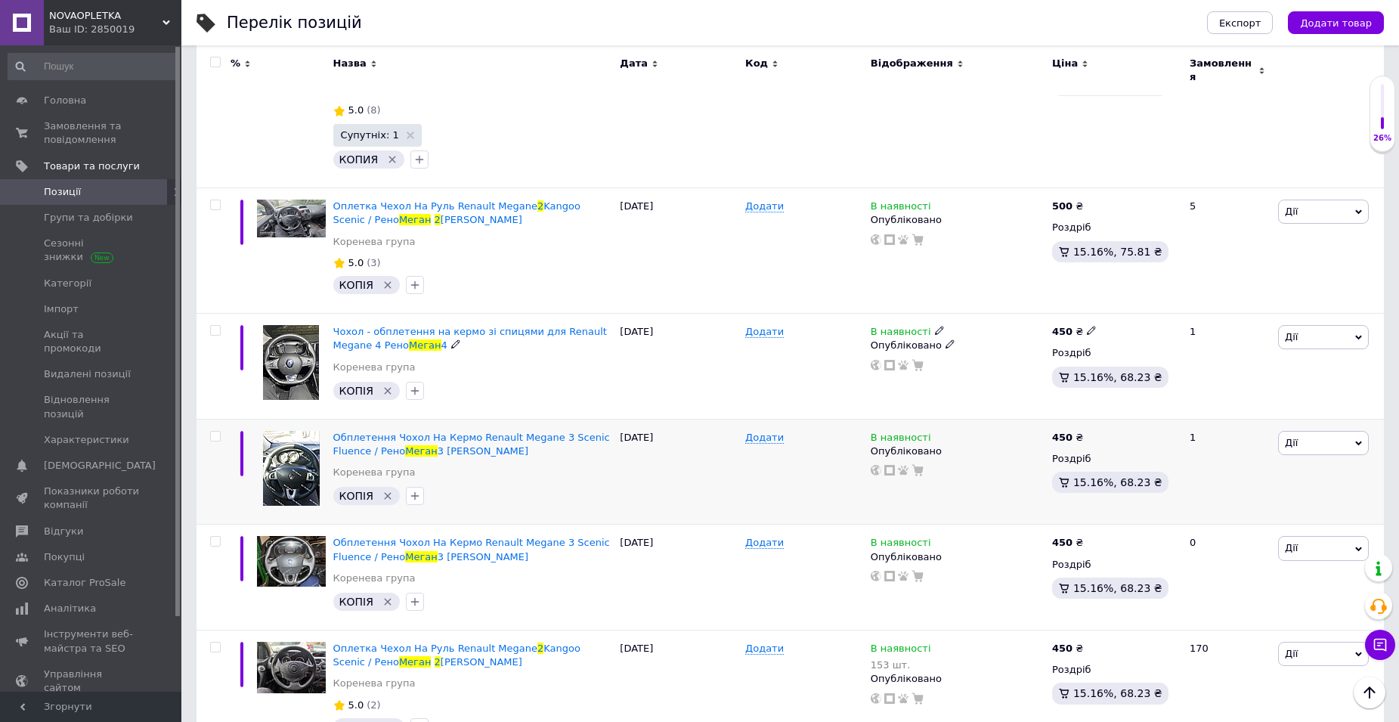
scroll to position [663, 0]
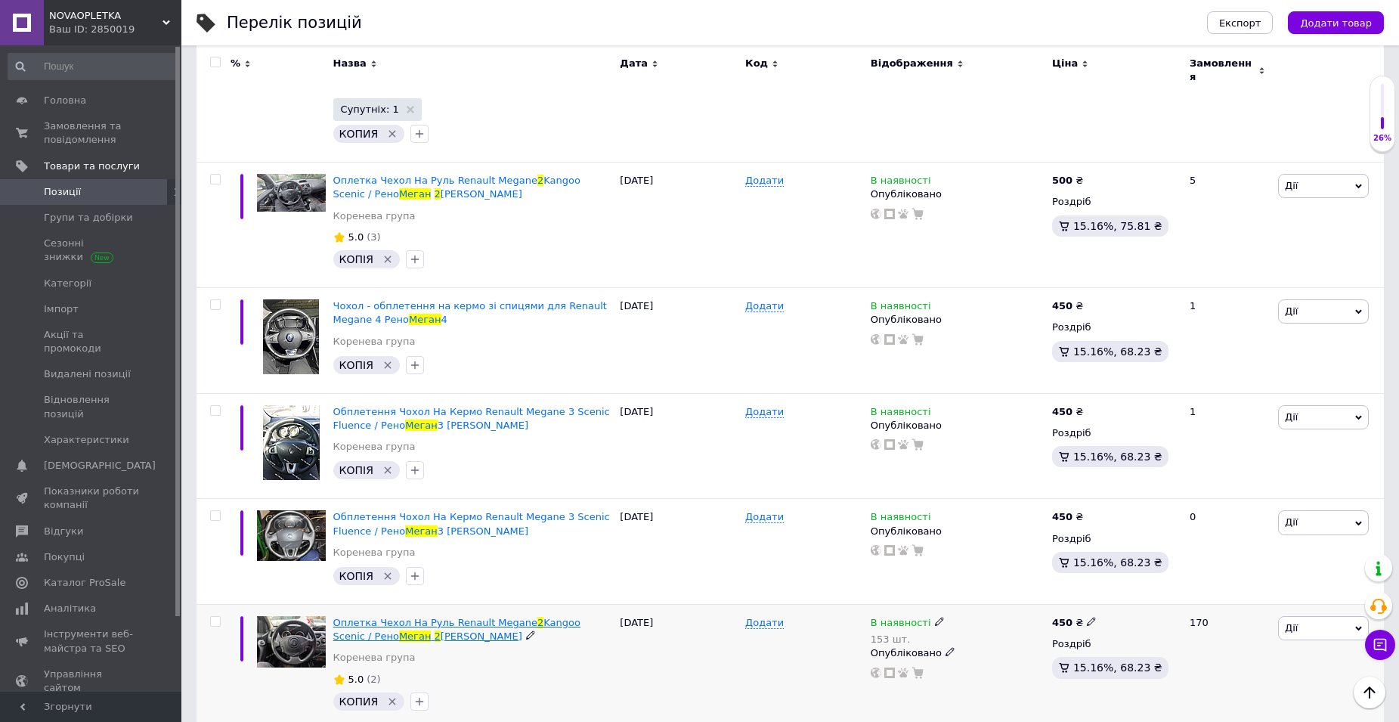
type input "меган 2"
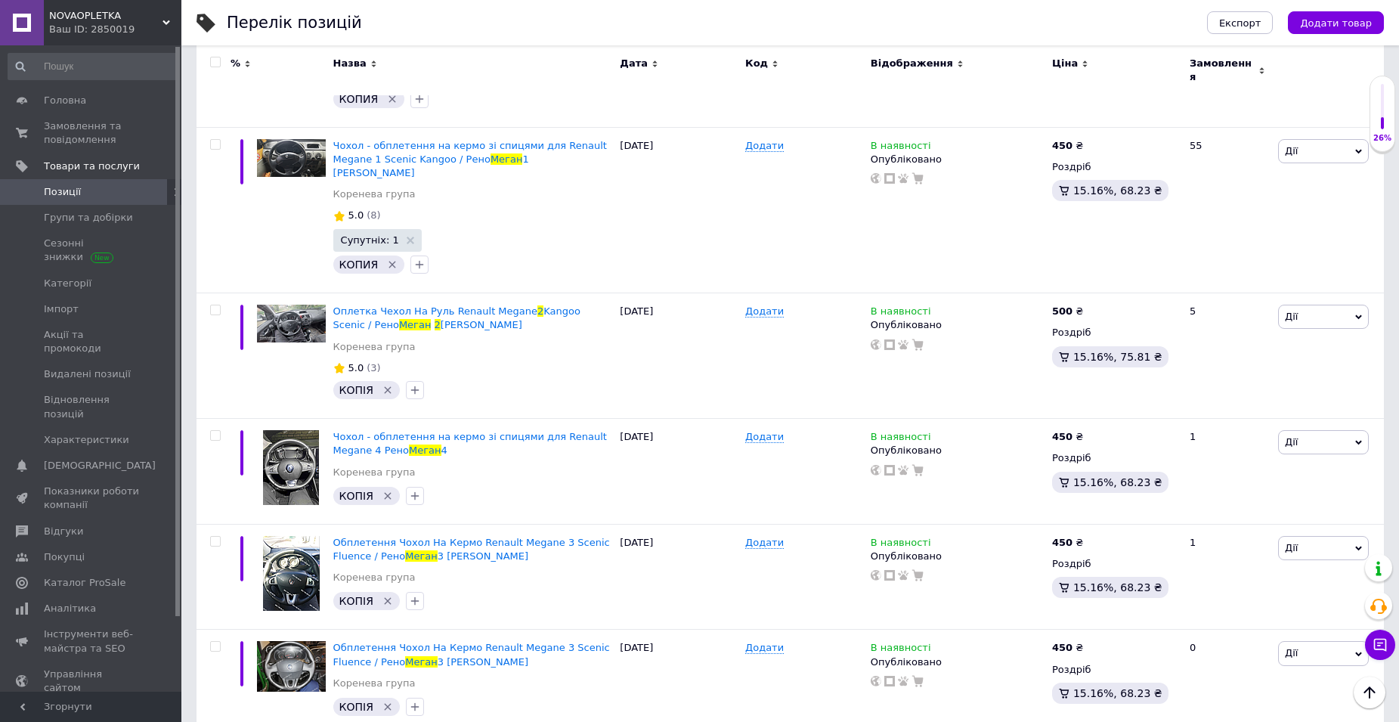
scroll to position [512, 0]
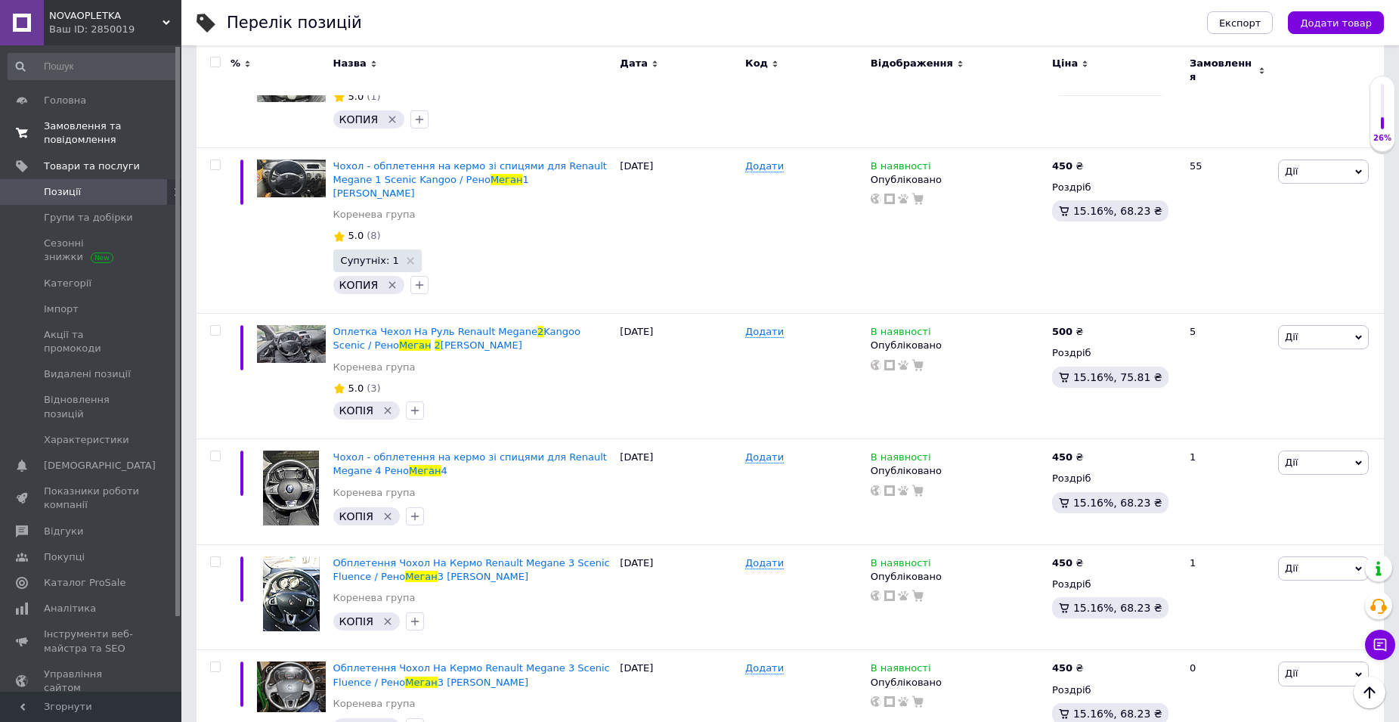
click at [89, 132] on span "Замовлення та повідомлення" at bounding box center [92, 132] width 96 height 27
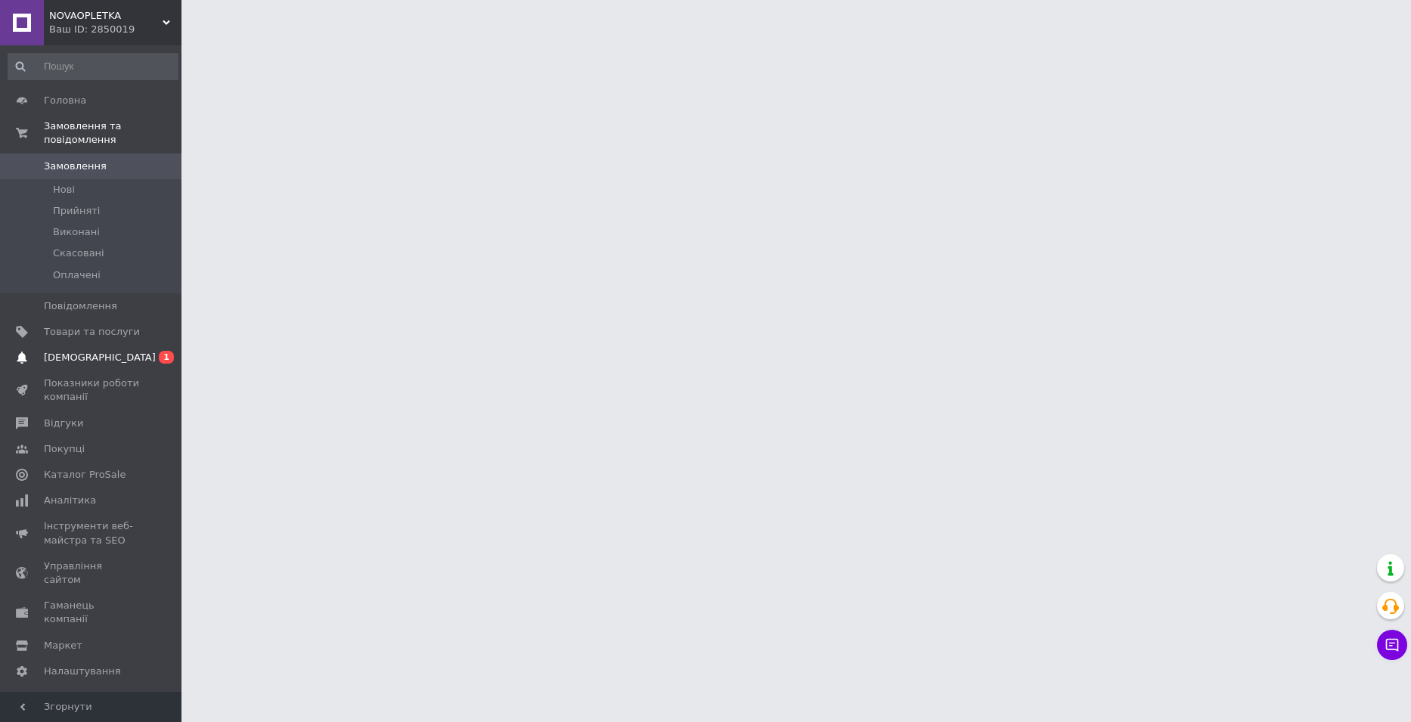
click at [84, 351] on span "[DEMOGRAPHIC_DATA]" at bounding box center [100, 358] width 112 height 14
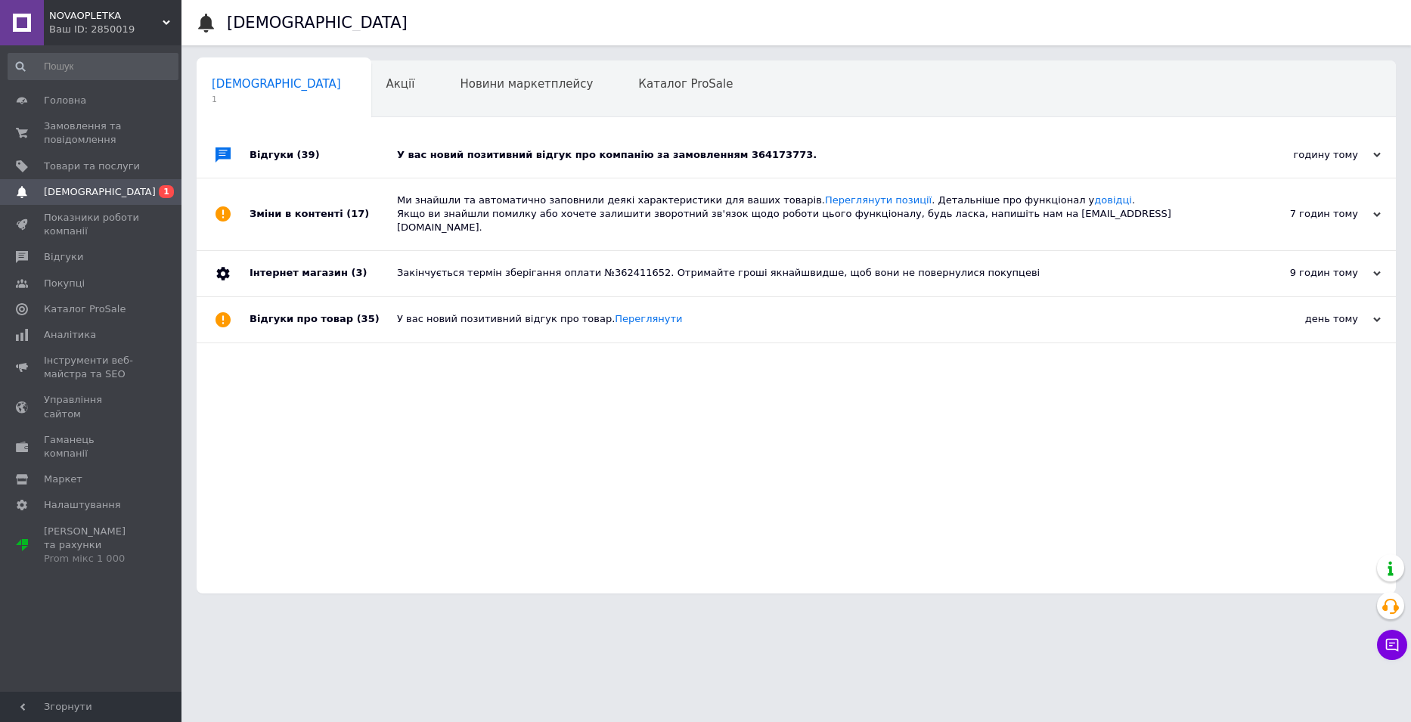
click at [614, 144] on div "У вас новий позитивний відгук про компанію за замовленням 364173773." at bounding box center [813, 154] width 832 height 45
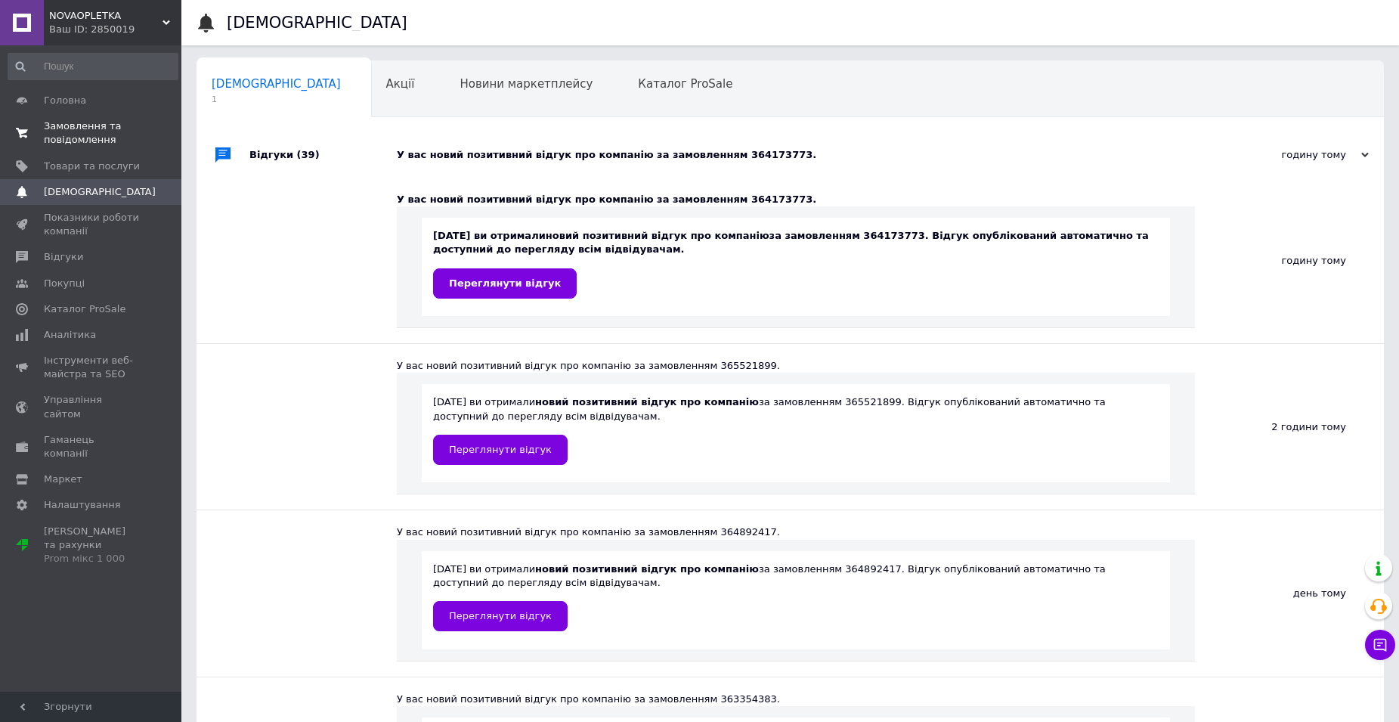
click at [53, 140] on span "Замовлення та повідомлення" at bounding box center [92, 132] width 96 height 27
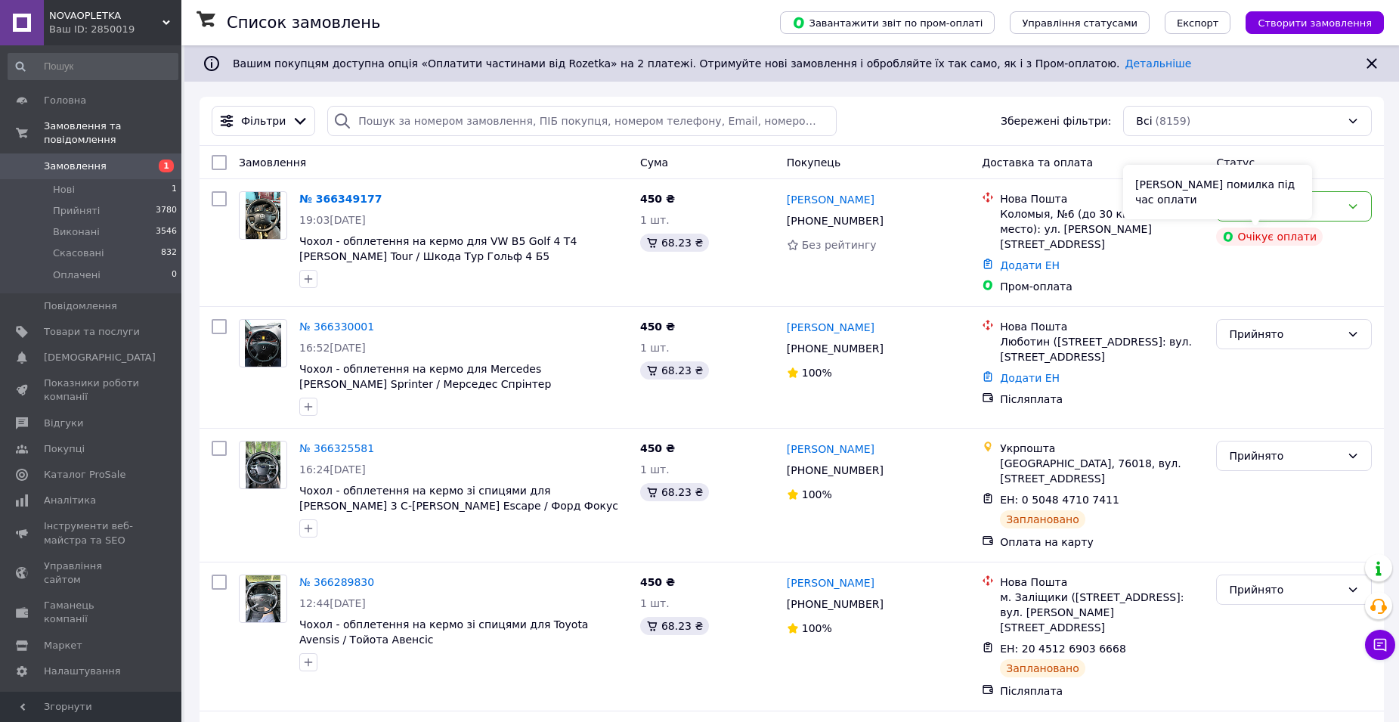
click at [1272, 202] on div "[PERSON_NAME] помилка під час оплати" at bounding box center [1217, 192] width 189 height 54
click at [1336, 207] on div "Нове" at bounding box center [1285, 206] width 112 height 17
click at [1299, 235] on li "Прийнято" at bounding box center [1294, 239] width 154 height 27
